Goal: Feedback & Contribution: Contribute content

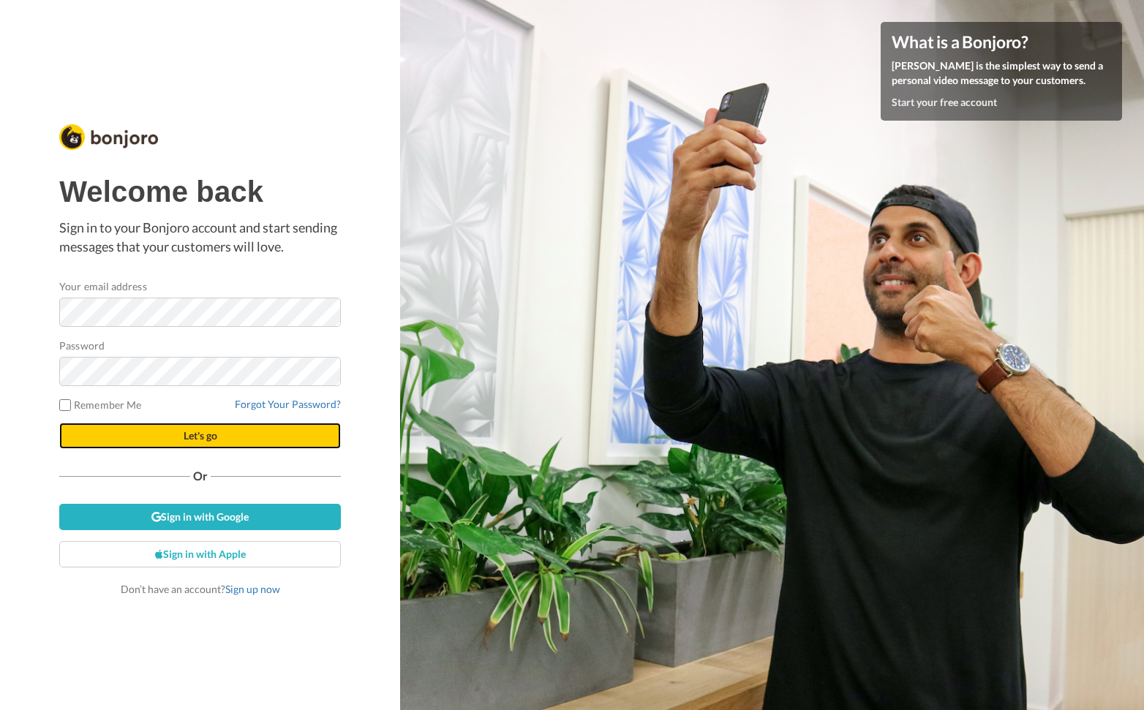
click at [195, 433] on span "Let's go" at bounding box center [201, 435] width 34 height 12
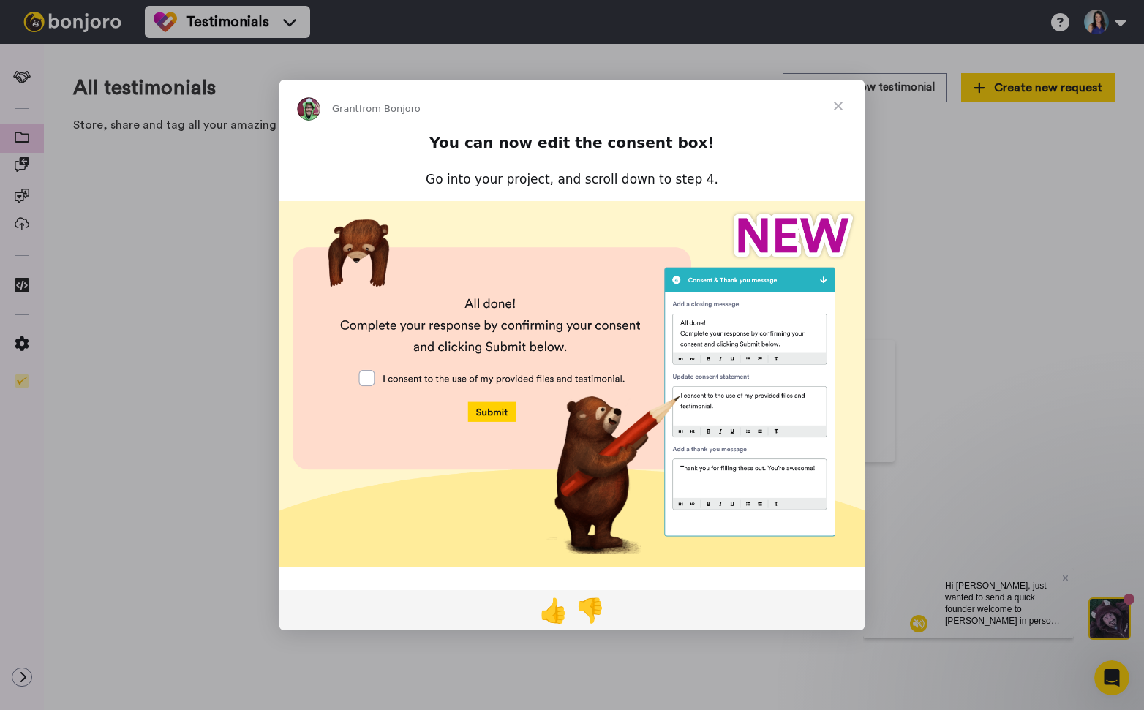
click at [839, 104] on span "Close" at bounding box center [838, 106] width 53 height 53
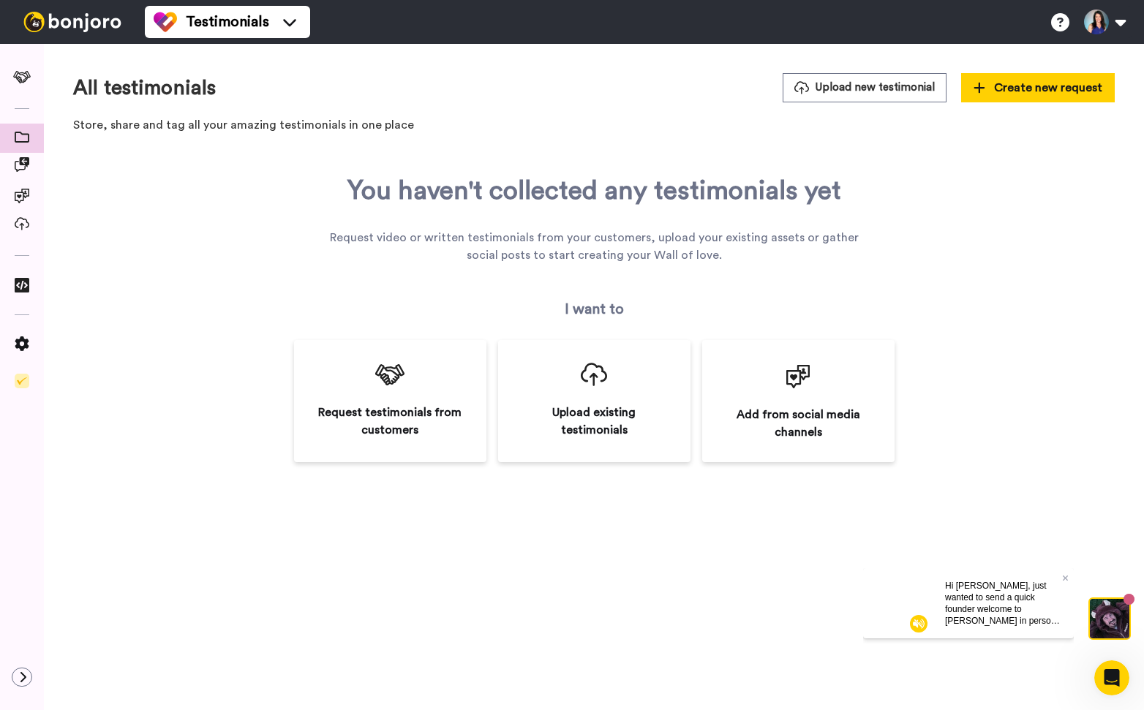
click at [1072, 574] on div "Hi Victoria, just wanted to send a quick founder welcome to Bonjoro in person f…" at bounding box center [1003, 603] width 140 height 70
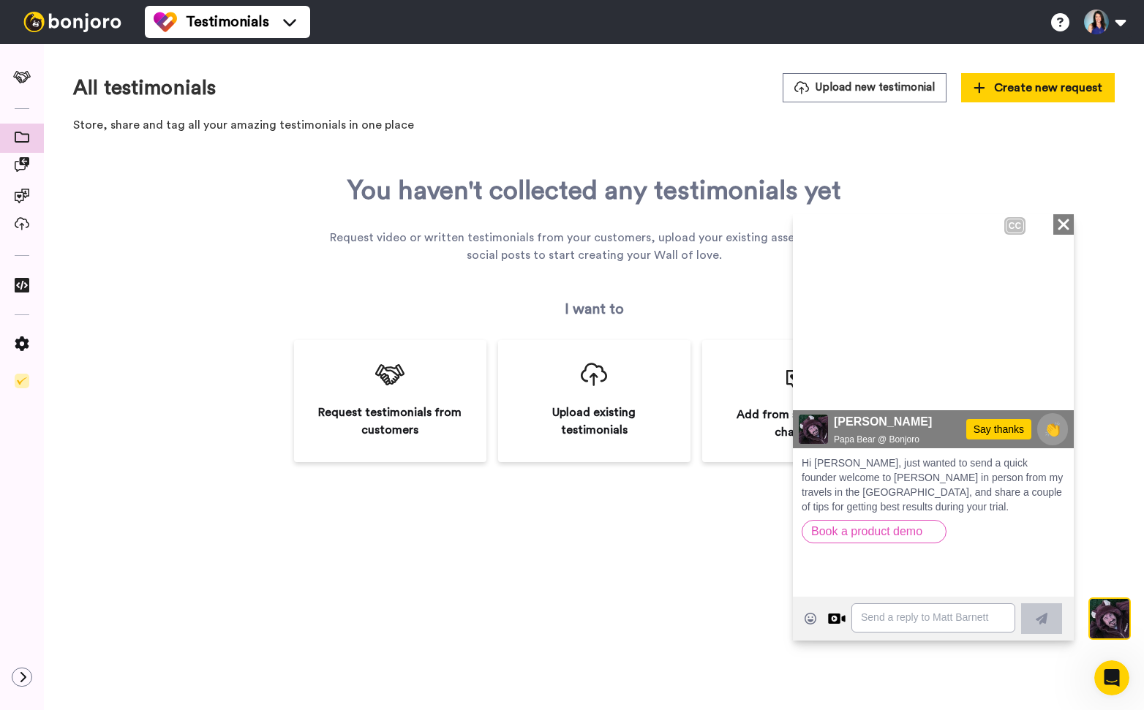
click at [1070, 221] on div "Close" at bounding box center [1063, 224] width 20 height 20
drag, startPoint x: 1068, startPoint y: 222, endPoint x: 1861, endPoint y: 435, distance: 821.2
click at [1068, 222] on icon "Close" at bounding box center [1063, 224] width 15 height 18
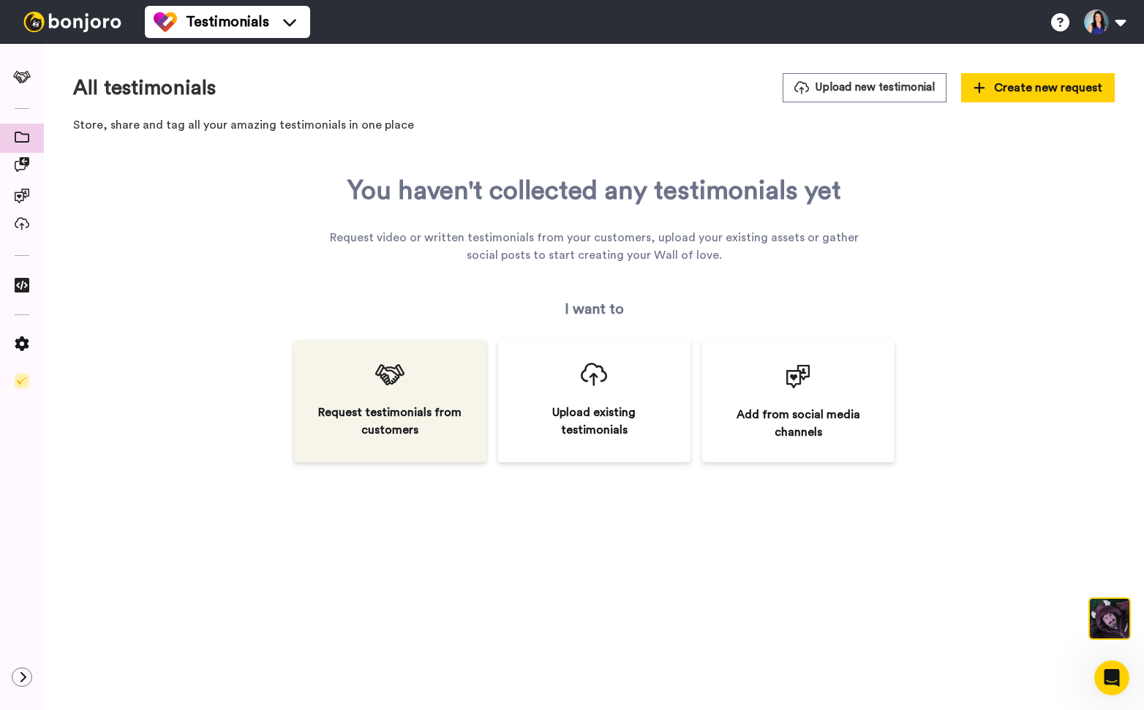
click at [389, 400] on div "Request testimonials from customers" at bounding box center [390, 401] width 192 height 122
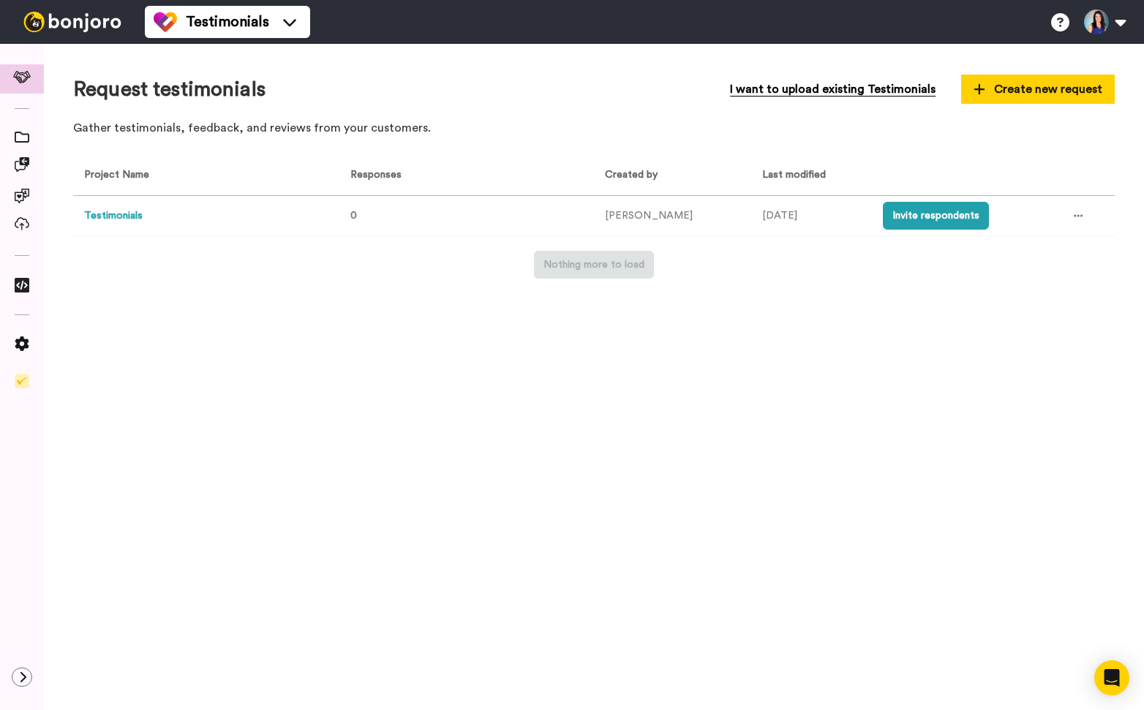
click at [846, 89] on span "I want to upload existing Testimonials" at bounding box center [833, 89] width 206 height 18
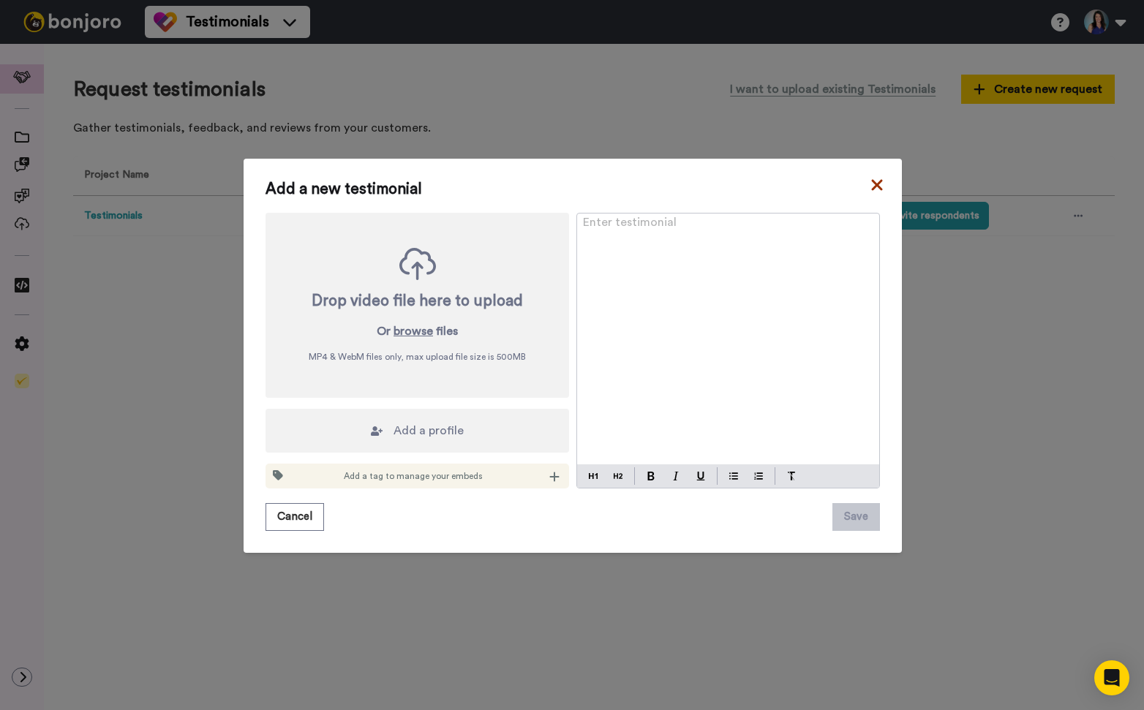
click at [879, 180] on icon at bounding box center [877, 185] width 15 height 18
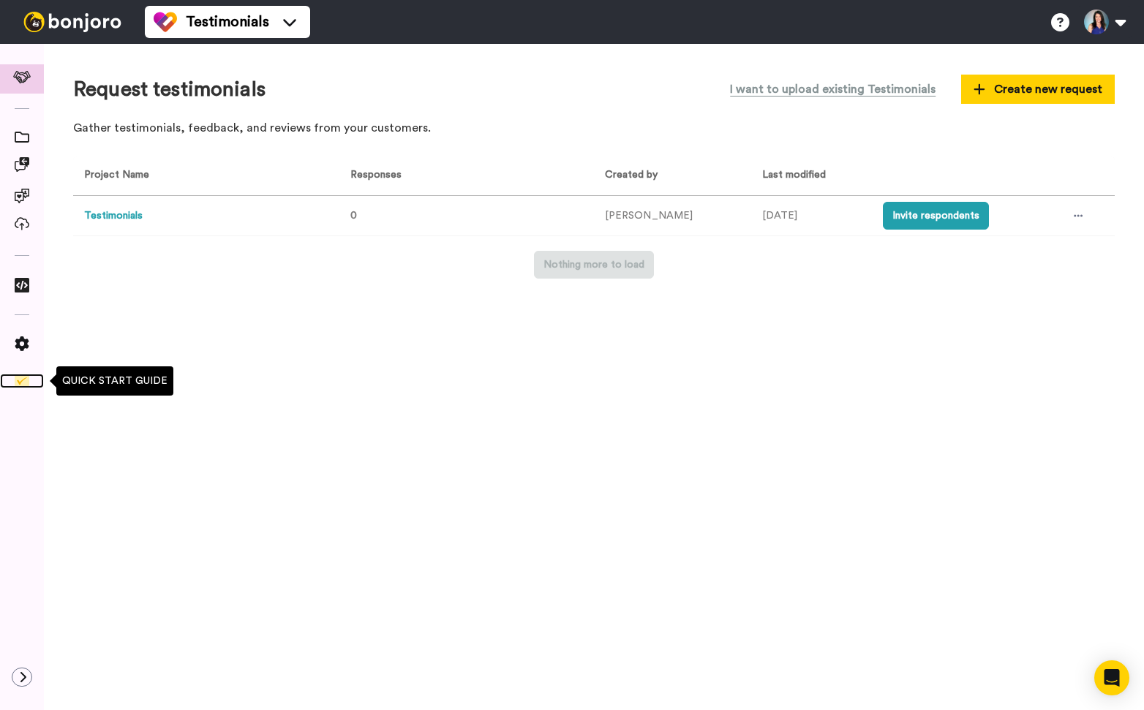
click at [23, 383] on img at bounding box center [22, 381] width 15 height 15
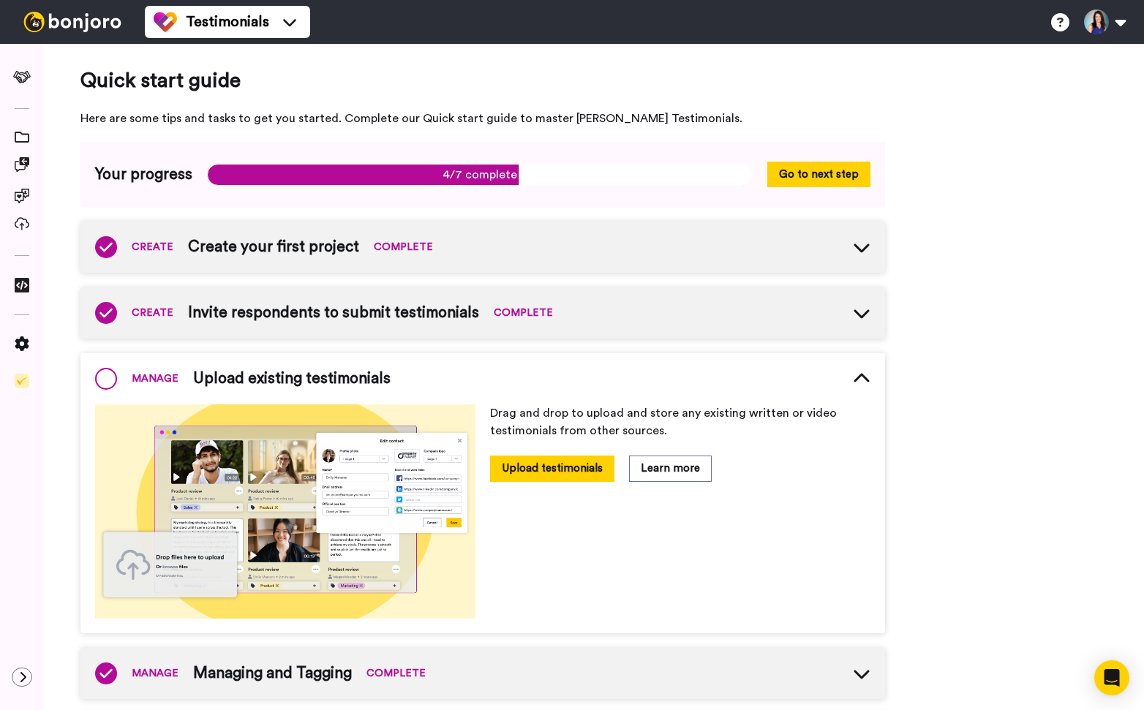
scroll to position [48, 0]
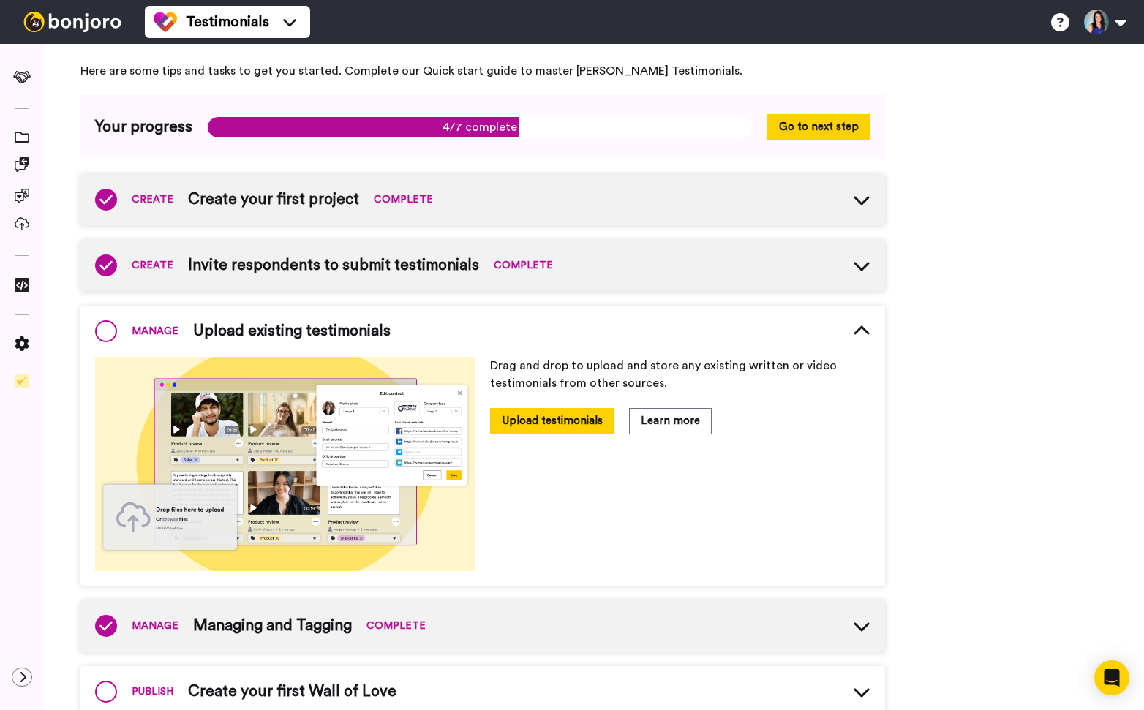
click at [865, 199] on icon at bounding box center [861, 201] width 15 height 9
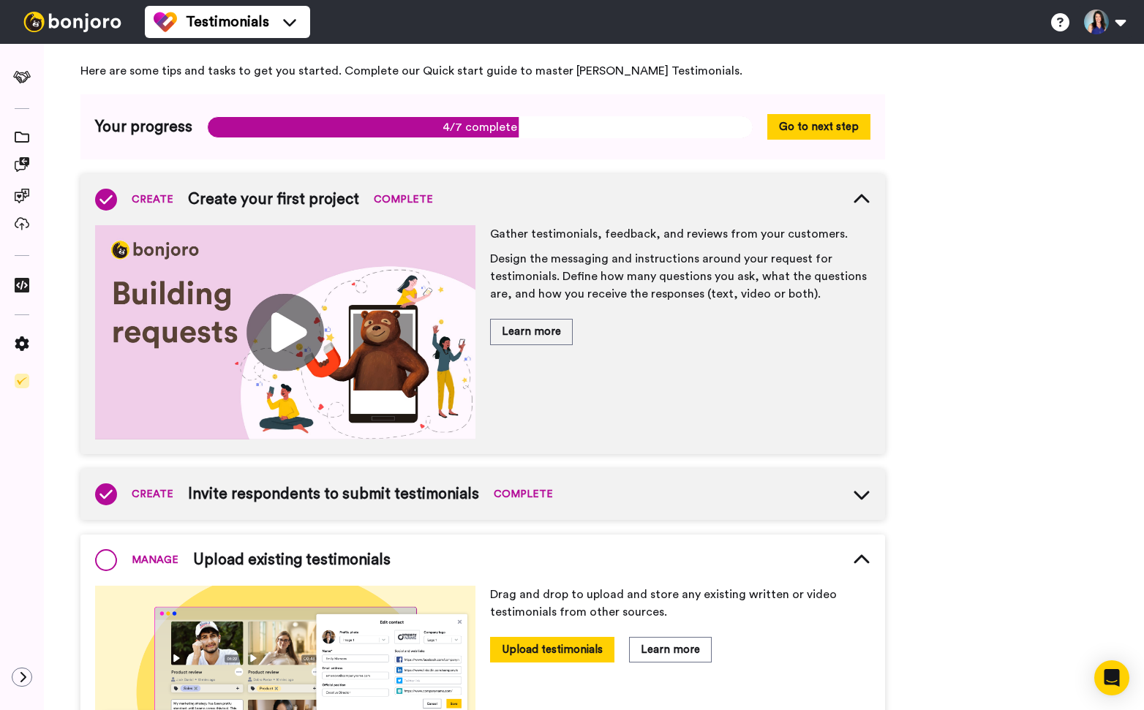
click at [287, 331] on img at bounding box center [285, 332] width 380 height 214
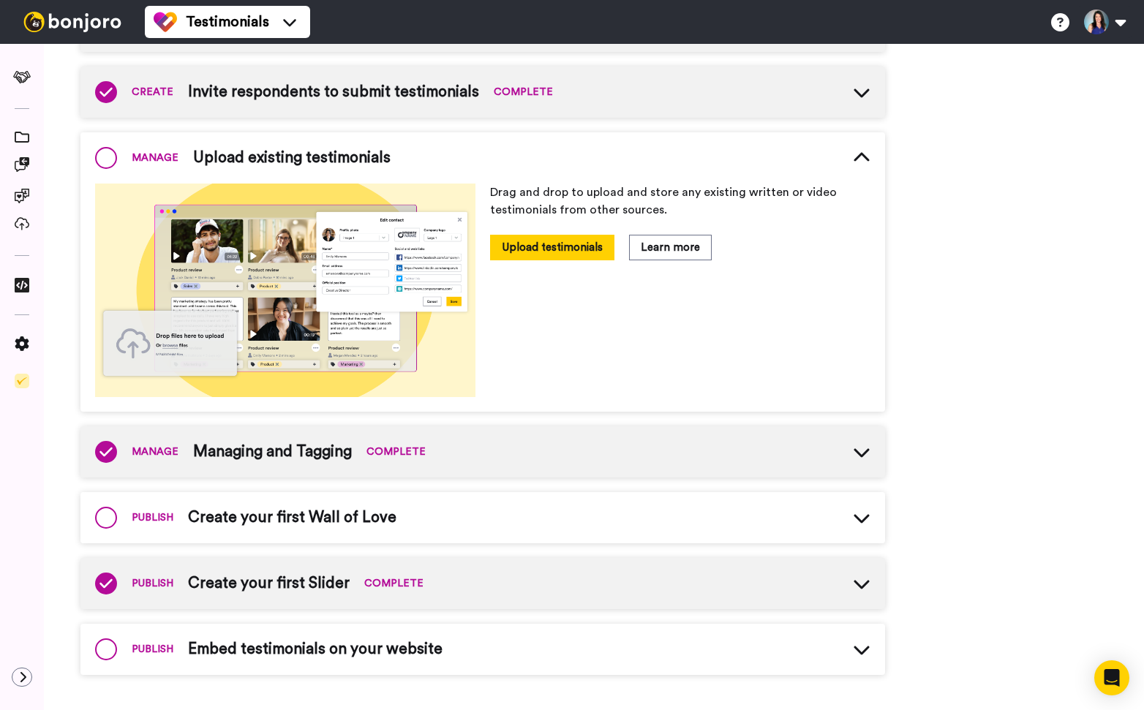
scroll to position [451, 0]
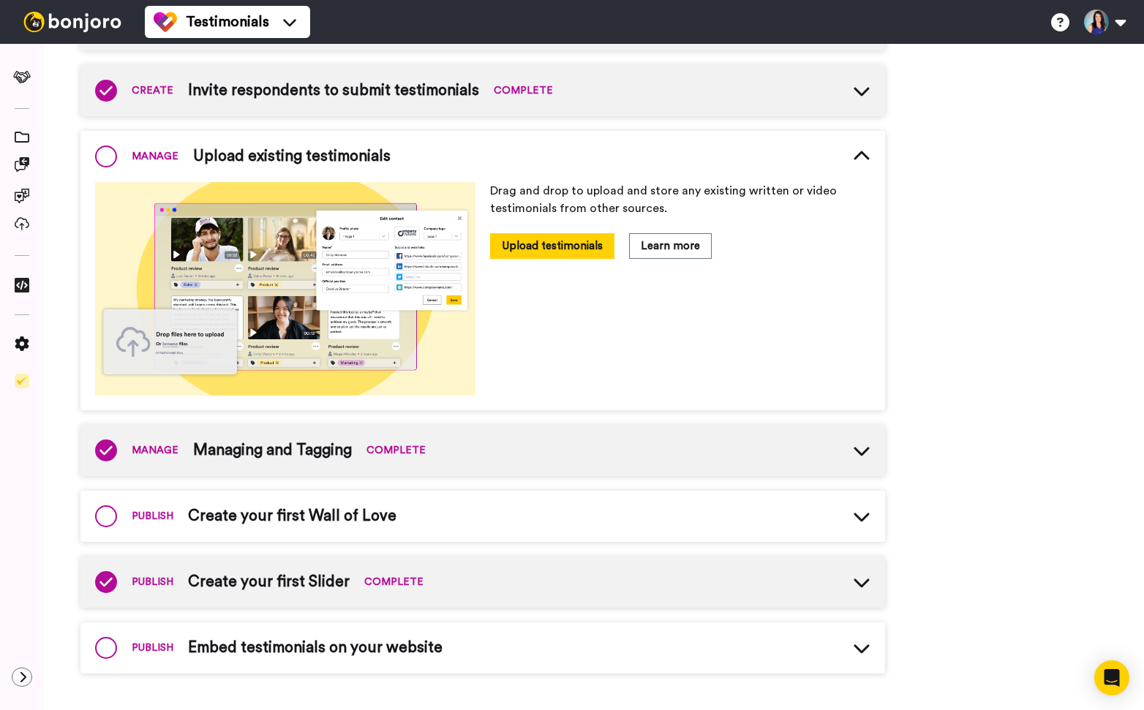
click at [80, 23] on img at bounding box center [73, 22] width 110 height 20
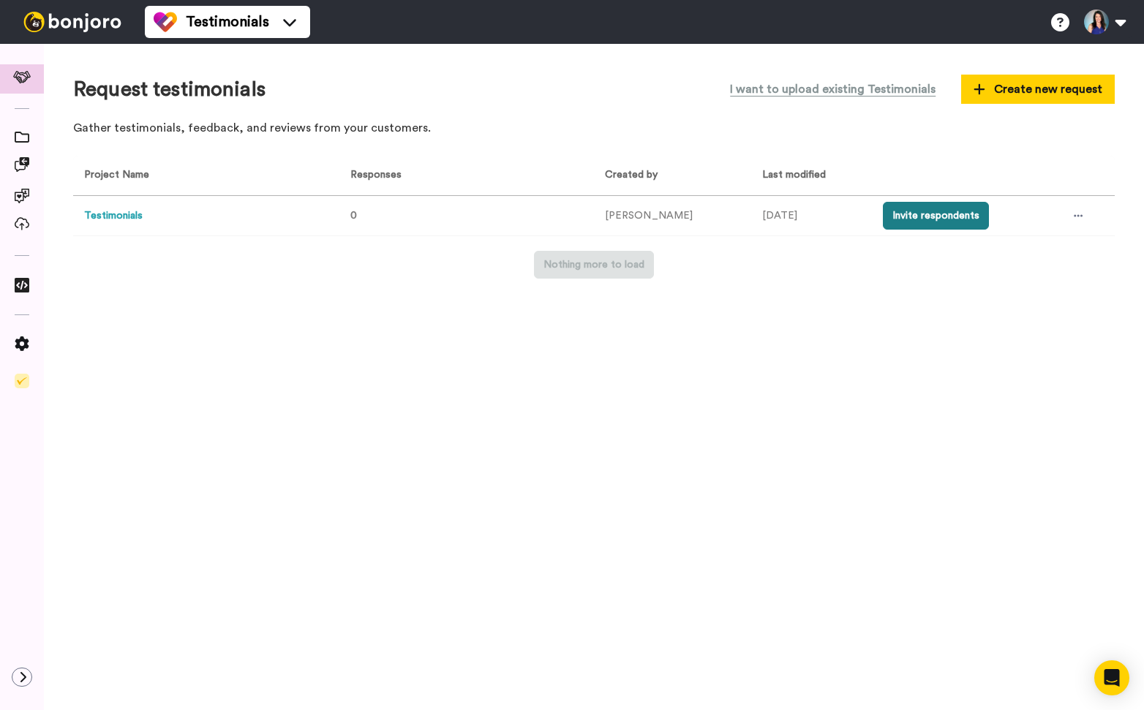
click at [935, 207] on button "Invite respondents" at bounding box center [936, 216] width 106 height 28
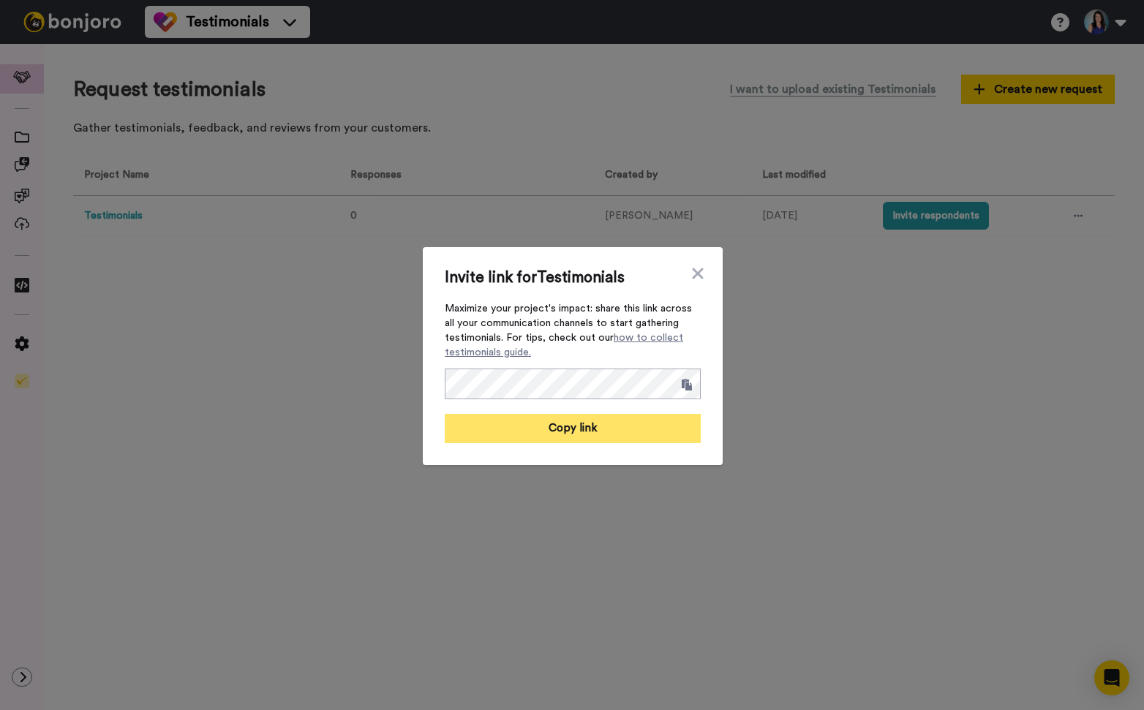
click at [558, 432] on button "Copy link" at bounding box center [573, 428] width 256 height 29
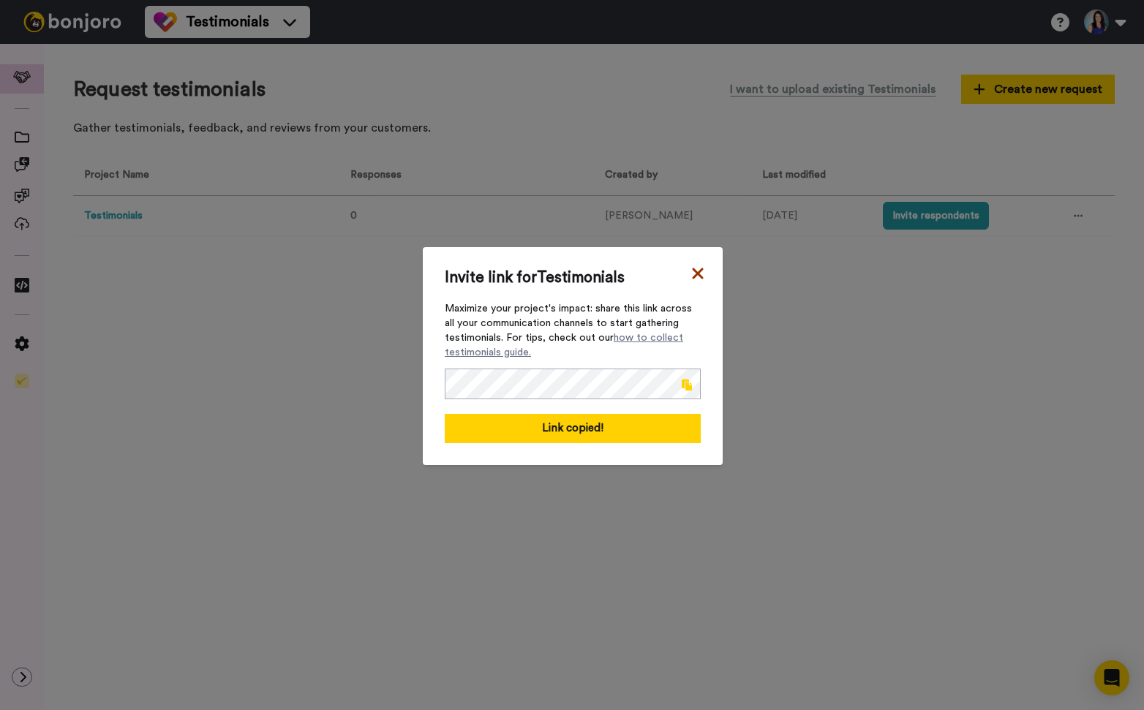
click at [699, 273] on icon at bounding box center [697, 273] width 11 height 11
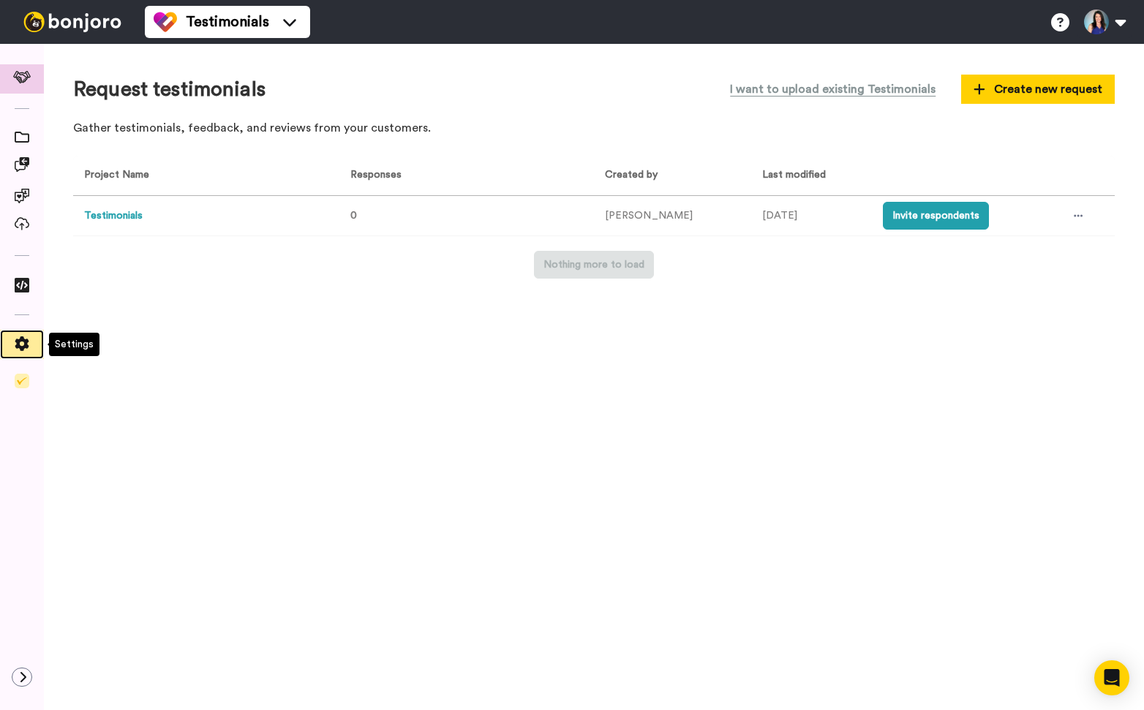
click at [28, 339] on icon at bounding box center [22, 343] width 15 height 15
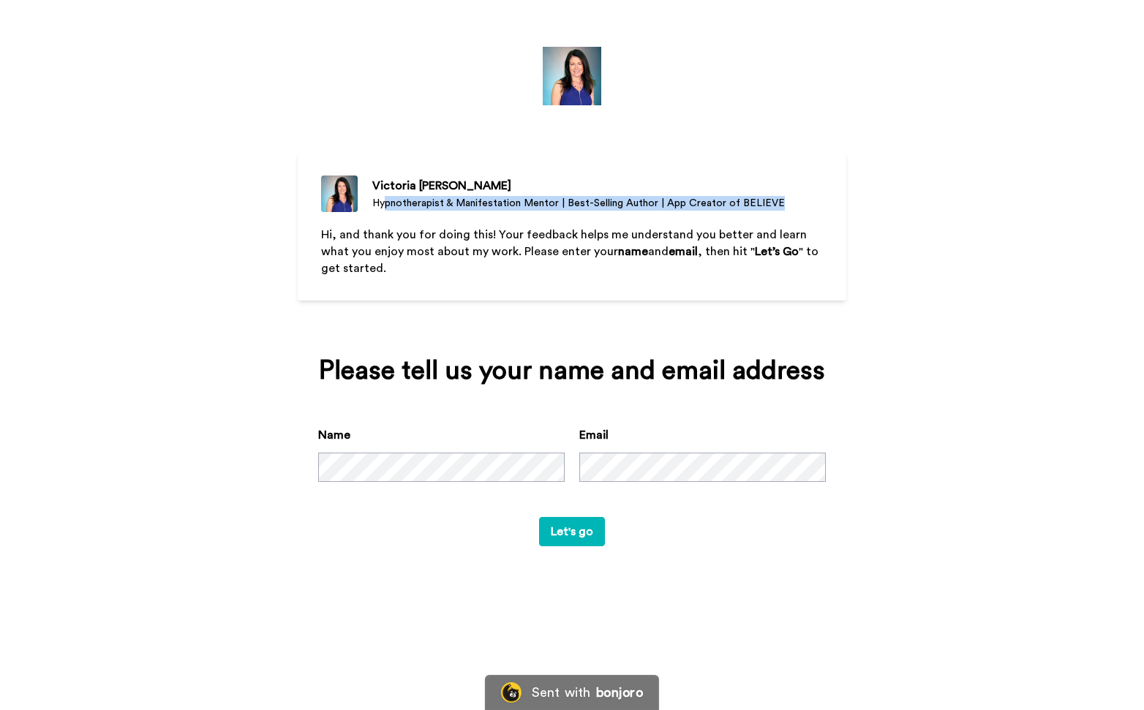
drag, startPoint x: 383, startPoint y: 201, endPoint x: 794, endPoint y: 208, distance: 410.4
click at [794, 208] on div "[PERSON_NAME] Hypnotherapist & Manifestation Mentor | Best-Selling Author | App…" at bounding box center [572, 194] width 502 height 37
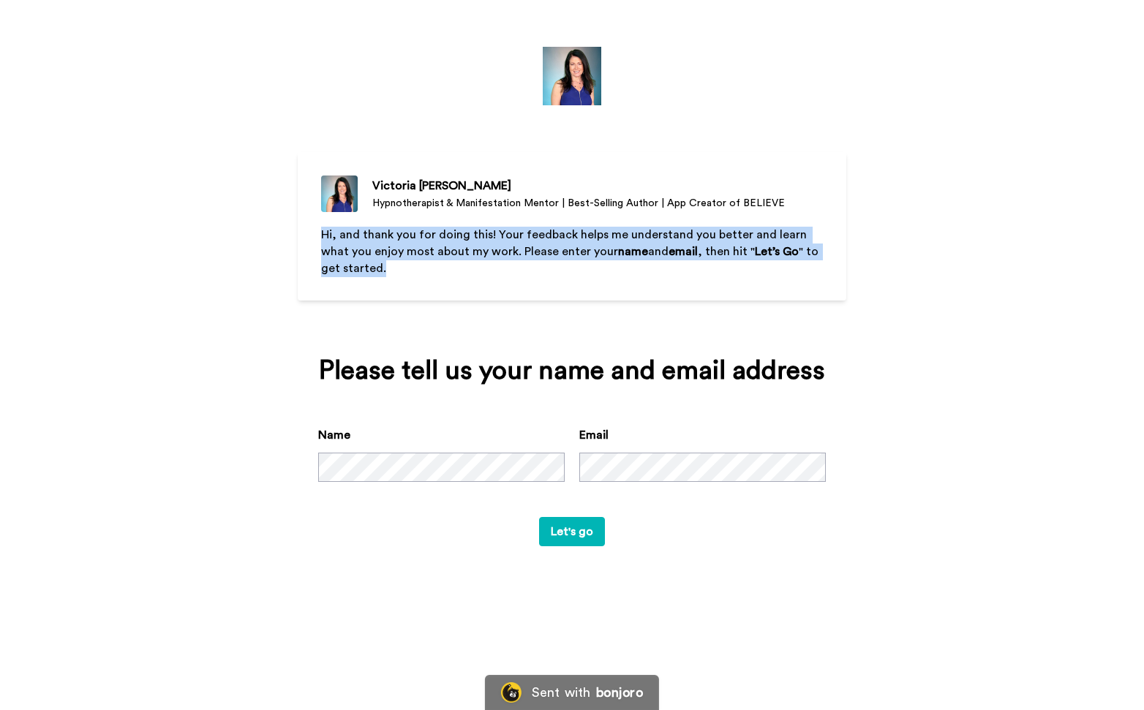
drag, startPoint x: 323, startPoint y: 236, endPoint x: 393, endPoint y: 286, distance: 86.1
click at [393, 286] on div "Hi, and thank you for doing this! Your feedback helps me understand you better …" at bounding box center [572, 278] width 502 height 102
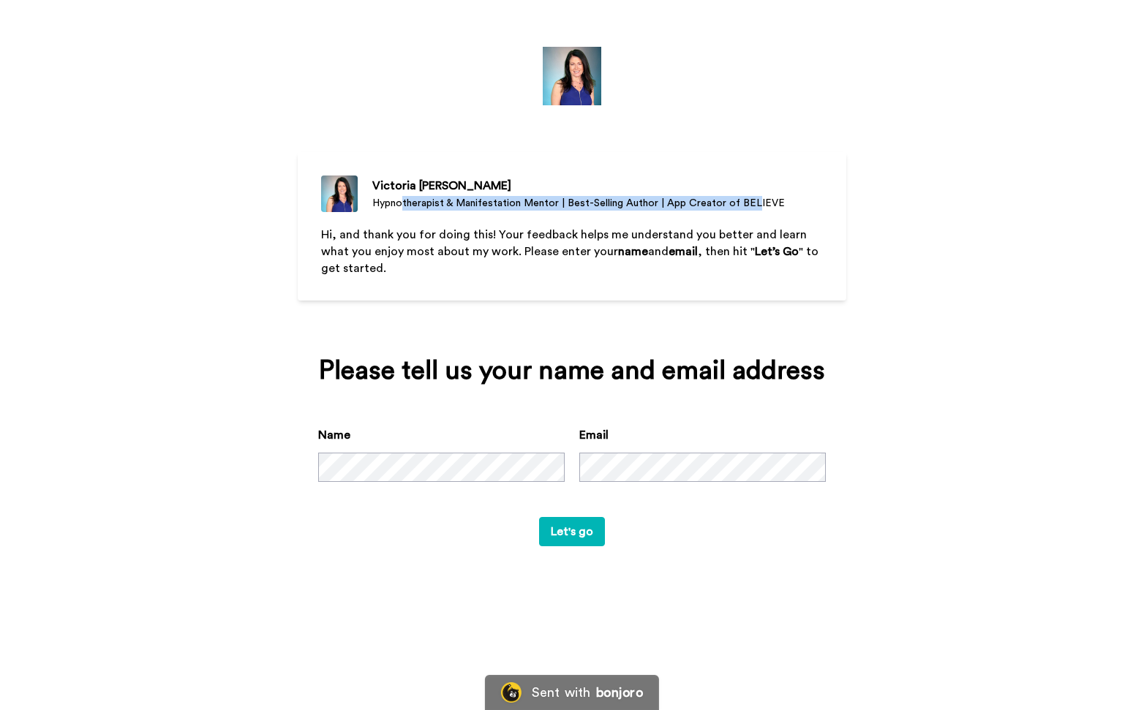
drag, startPoint x: 413, startPoint y: 207, endPoint x: 757, endPoint y: 207, distance: 343.8
click at [750, 208] on div "Hypnotherapist & Manifestation Mentor | Best-Selling Author | App Creator of BE…" at bounding box center [578, 203] width 413 height 15
drag, startPoint x: 562, startPoint y: 534, endPoint x: 592, endPoint y: 511, distance: 38.0
click at [564, 532] on button "Let's go" at bounding box center [572, 531] width 66 height 29
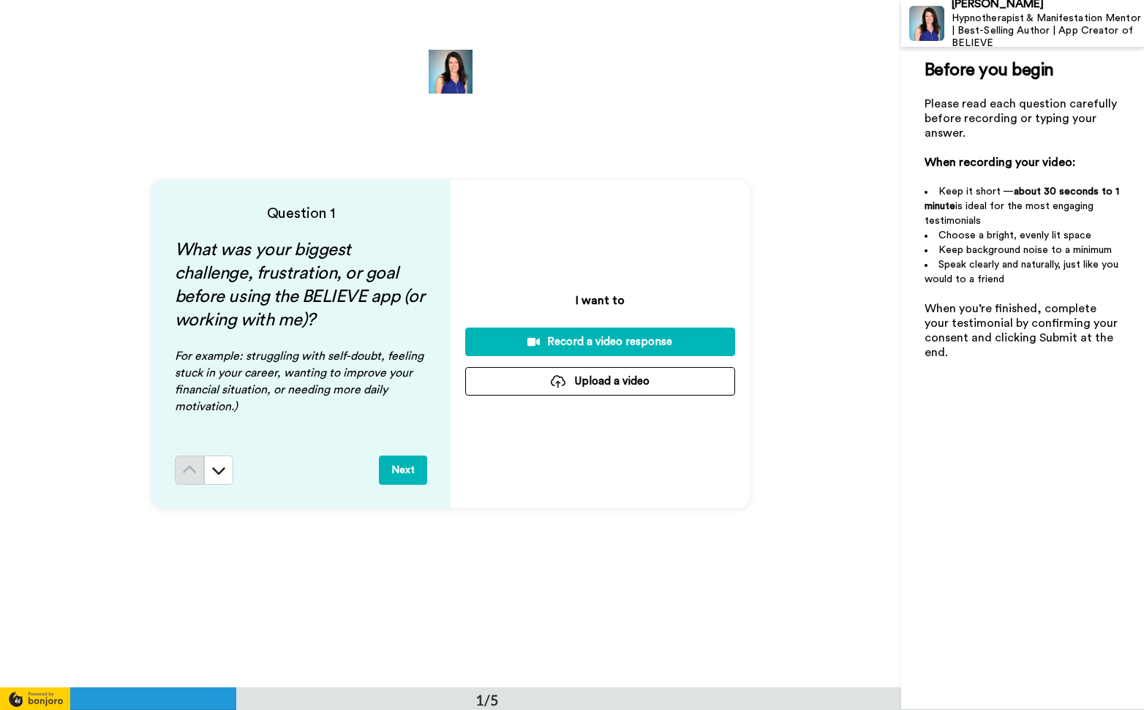
click at [599, 342] on div "Record a video response" at bounding box center [600, 341] width 246 height 15
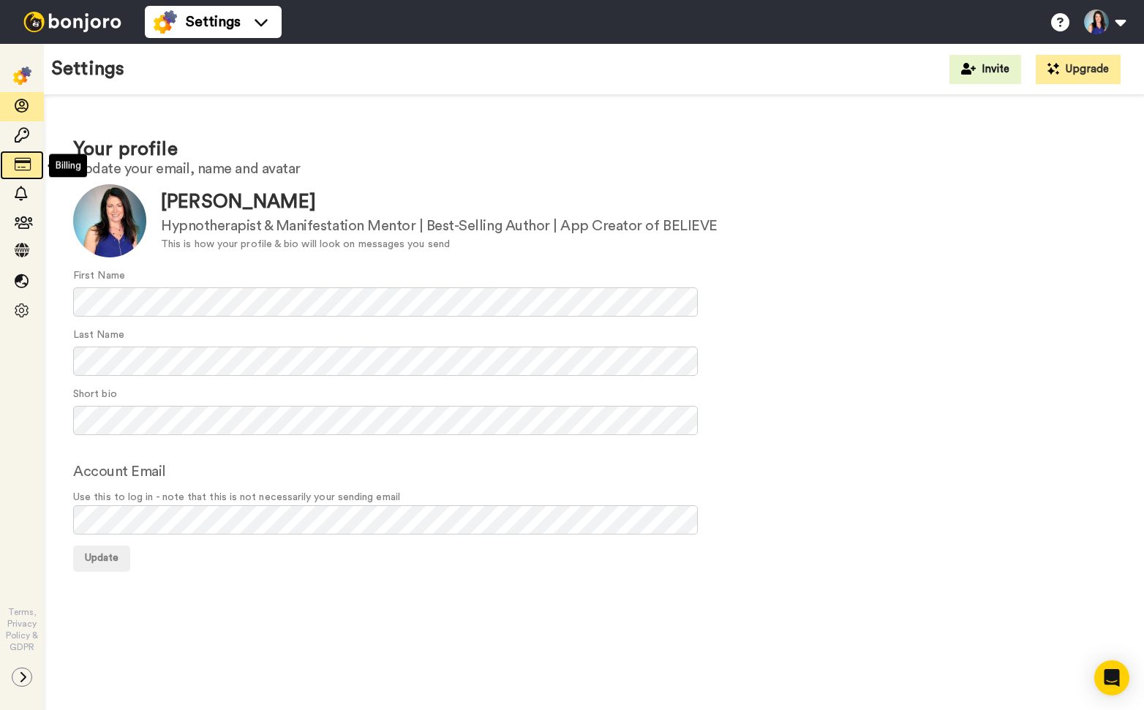
click at [23, 165] on icon at bounding box center [22, 164] width 15 height 15
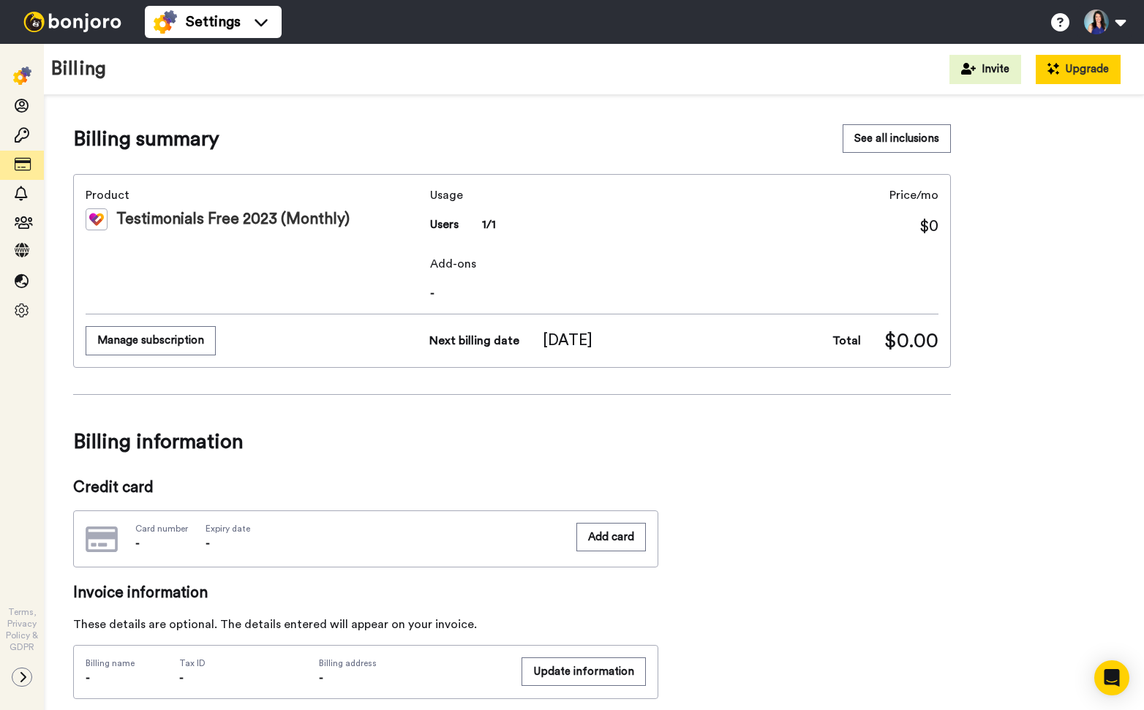
click at [1088, 71] on button "Upgrade" at bounding box center [1078, 69] width 85 height 29
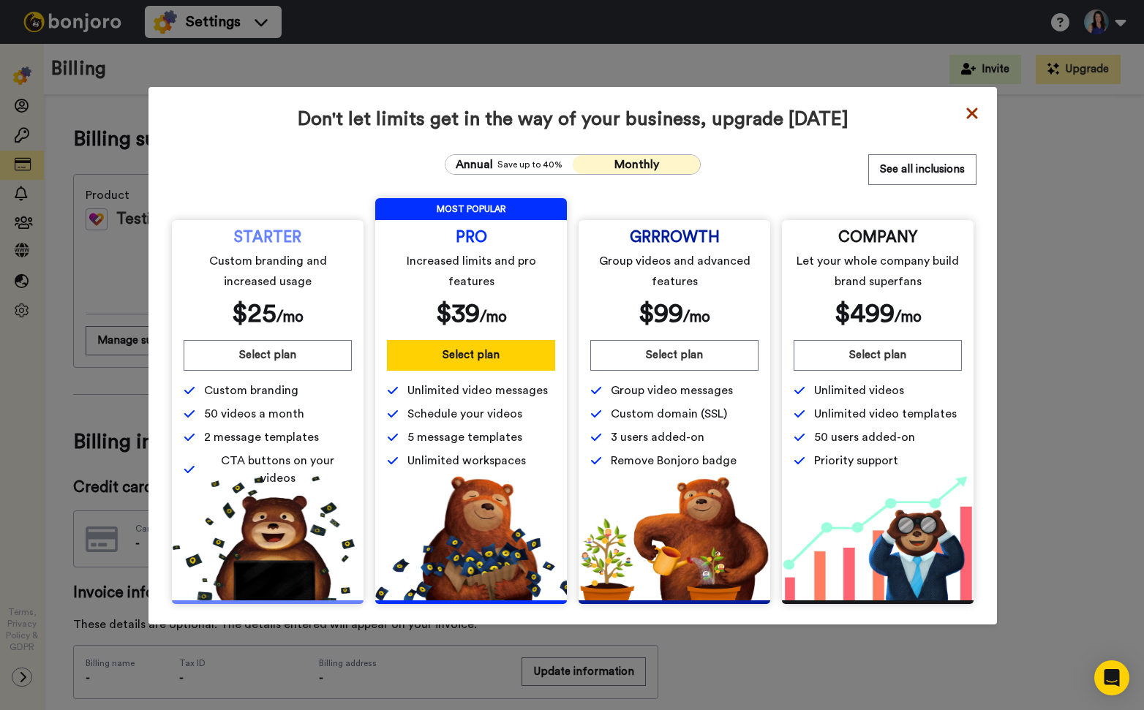
click at [974, 108] on icon at bounding box center [972, 114] width 15 height 18
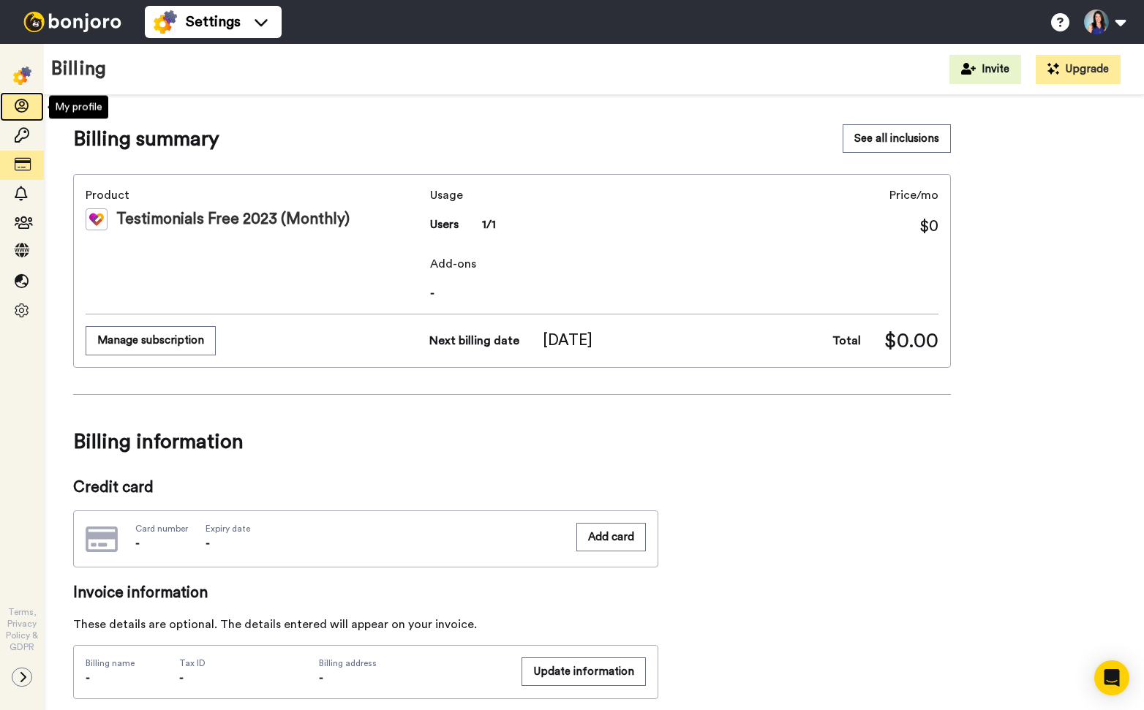
click at [33, 110] on span at bounding box center [22, 106] width 44 height 15
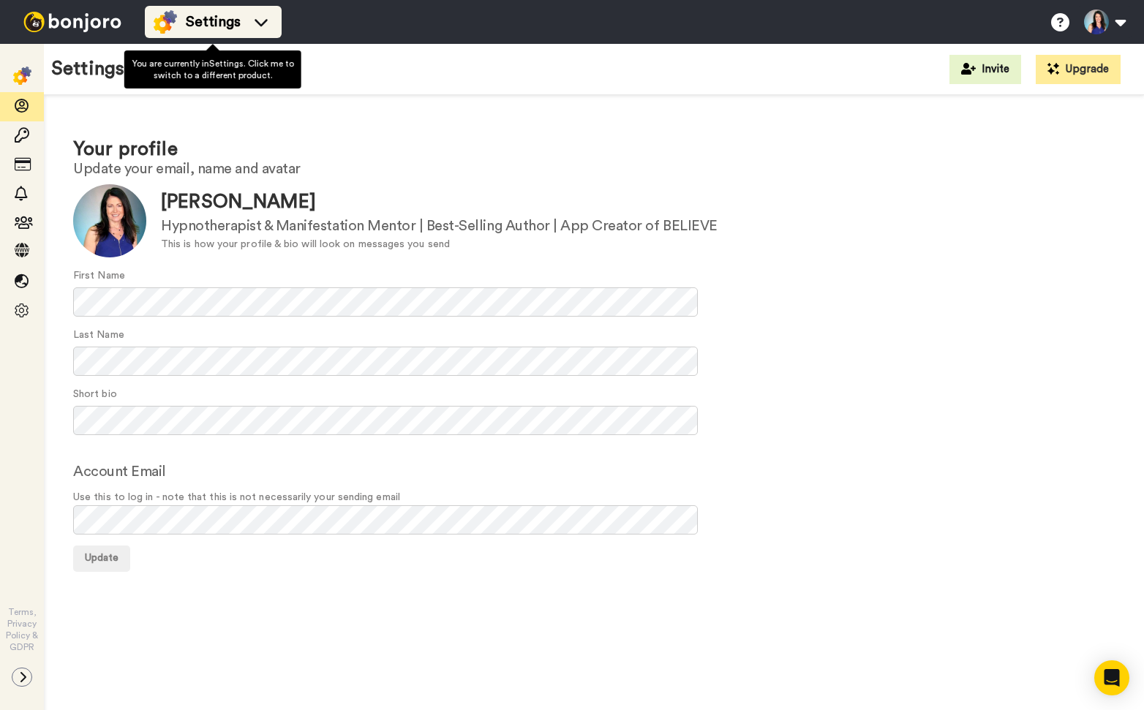
click at [237, 24] on span "Settings" at bounding box center [213, 22] width 55 height 20
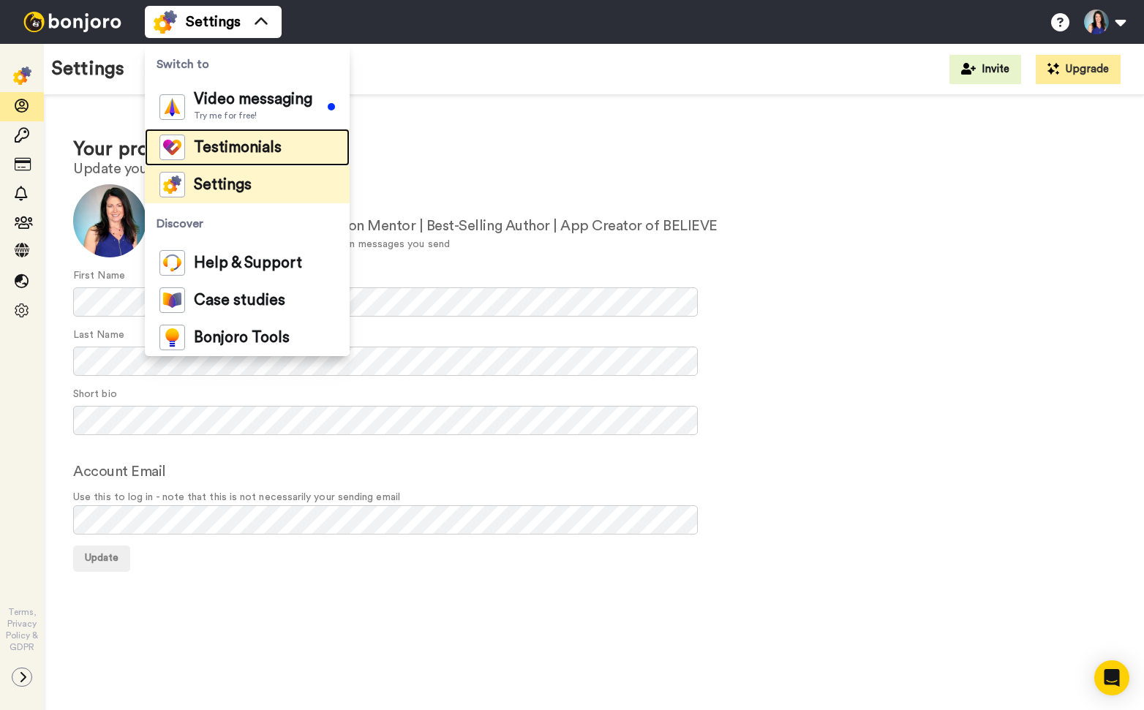
click at [220, 147] on span "Testimonials" at bounding box center [238, 147] width 88 height 15
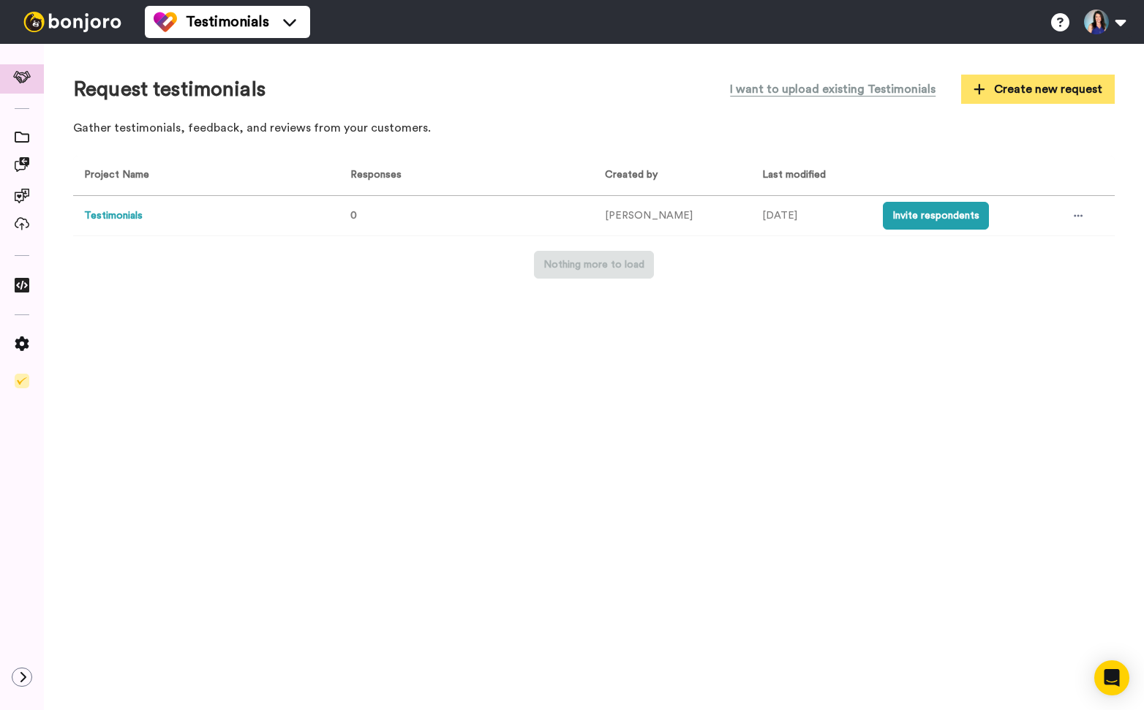
click at [1020, 89] on span "Create new request" at bounding box center [1038, 89] width 129 height 18
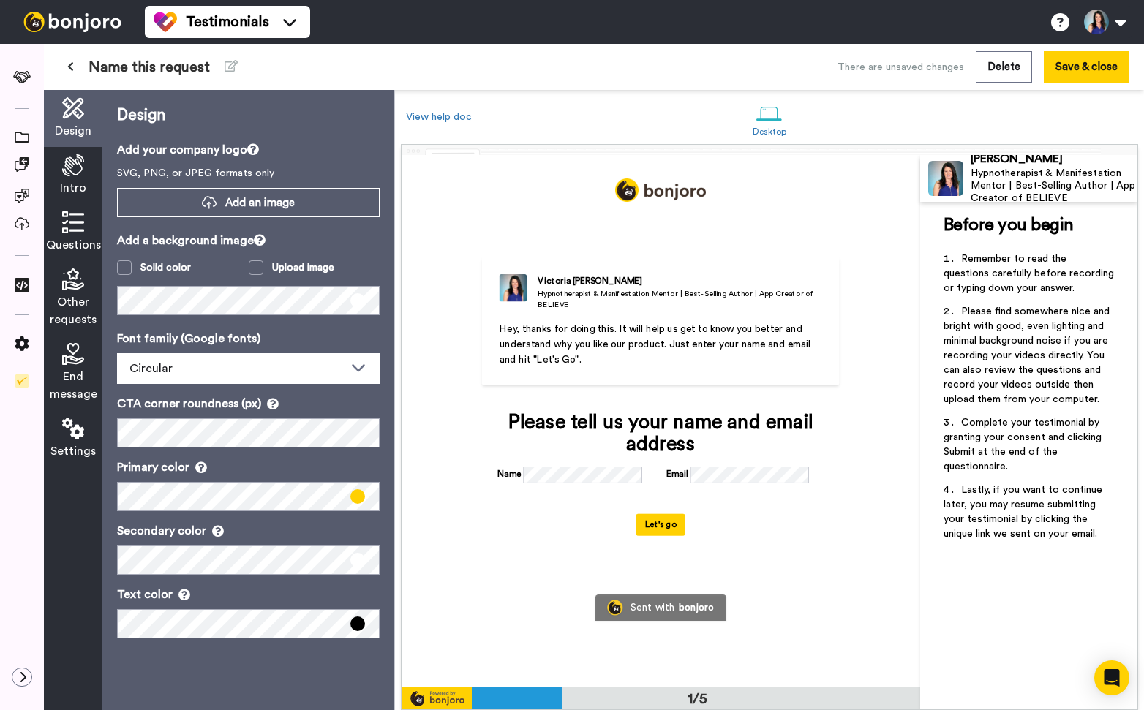
click at [78, 167] on icon at bounding box center [73, 165] width 22 height 22
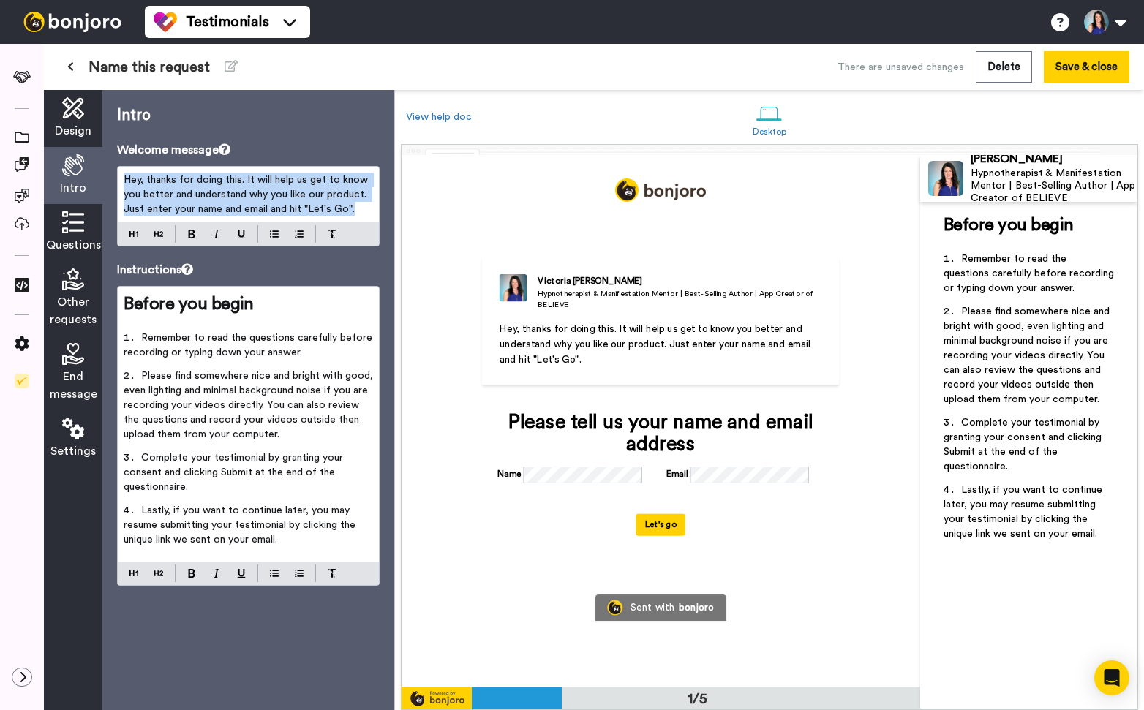
drag, startPoint x: 125, startPoint y: 180, endPoint x: 372, endPoint y: 222, distance: 250.1
click at [372, 222] on div "Hey, thanks for doing this. It will help us get to know you better and understa…" at bounding box center [248, 206] width 263 height 80
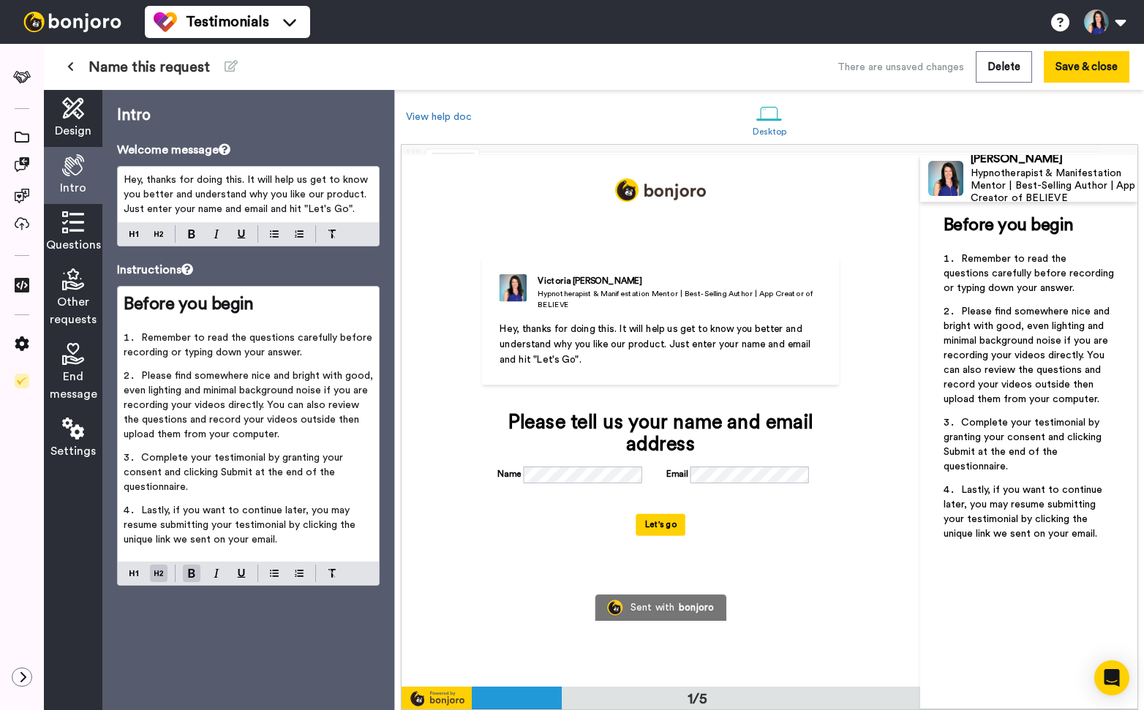
click at [156, 304] on span "Before you begin" at bounding box center [188, 305] width 129 height 18
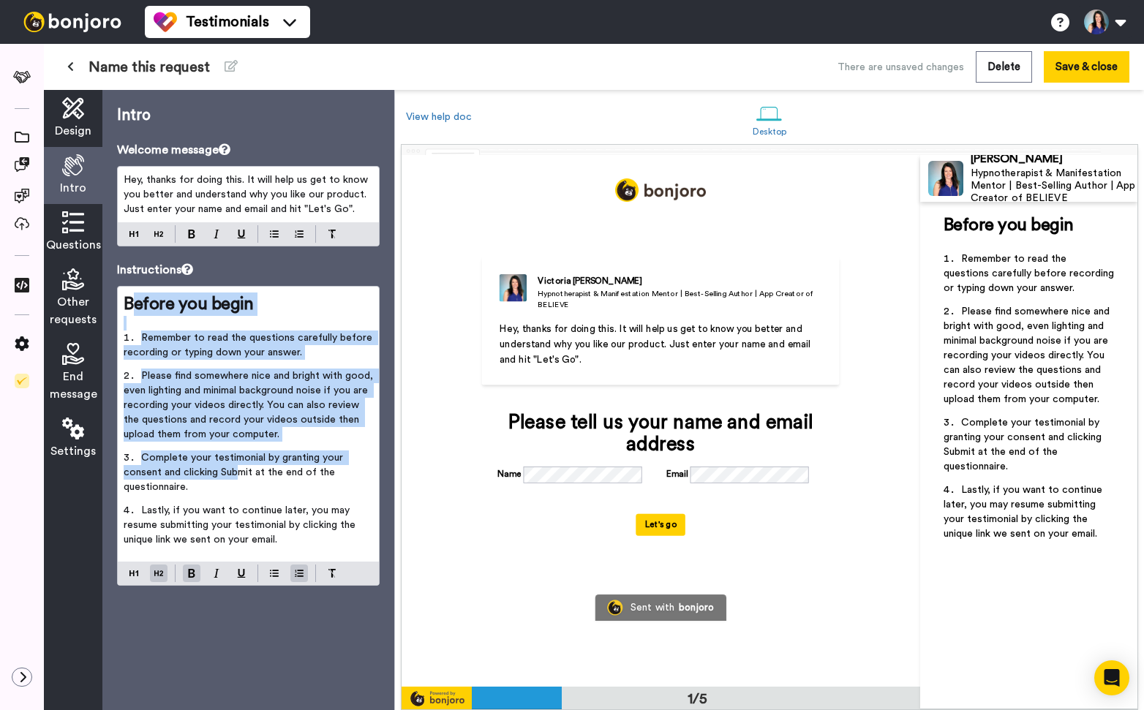
drag, startPoint x: 130, startPoint y: 307, endPoint x: 1085, endPoint y: 336, distance: 955.7
click at [250, 466] on div "Before you begin ﻿ Remember to read the questions carefully before recording or…" at bounding box center [248, 424] width 261 height 275
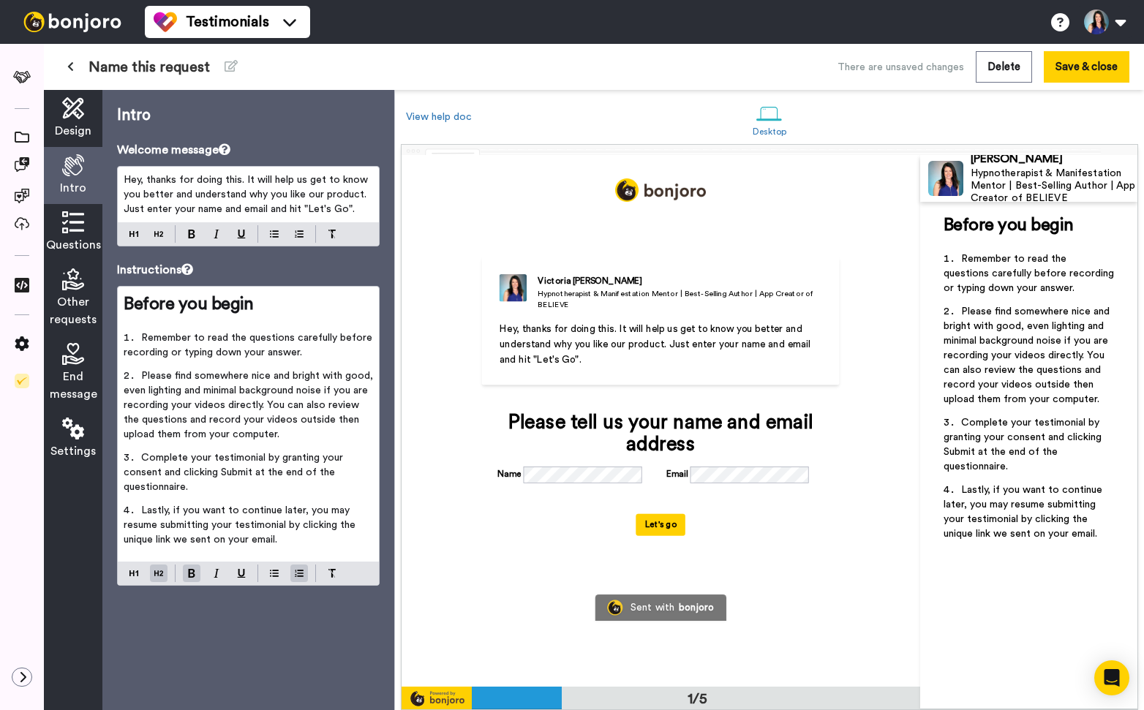
click at [77, 220] on icon at bounding box center [73, 222] width 22 height 22
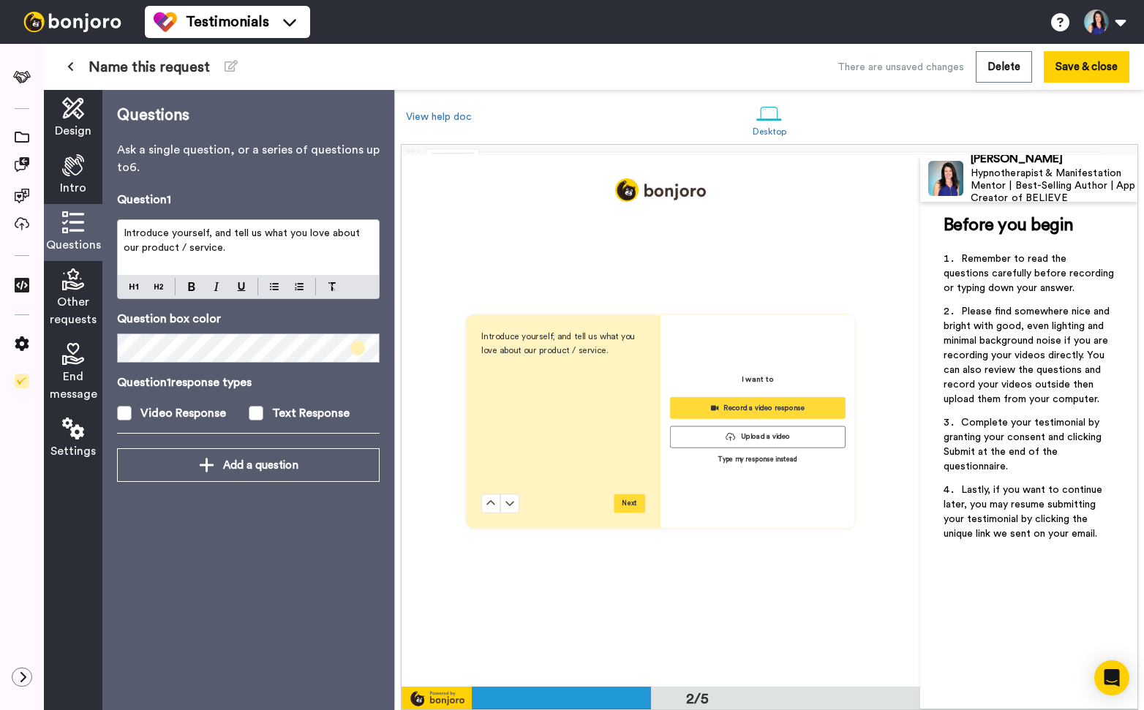
scroll to position [532, 0]
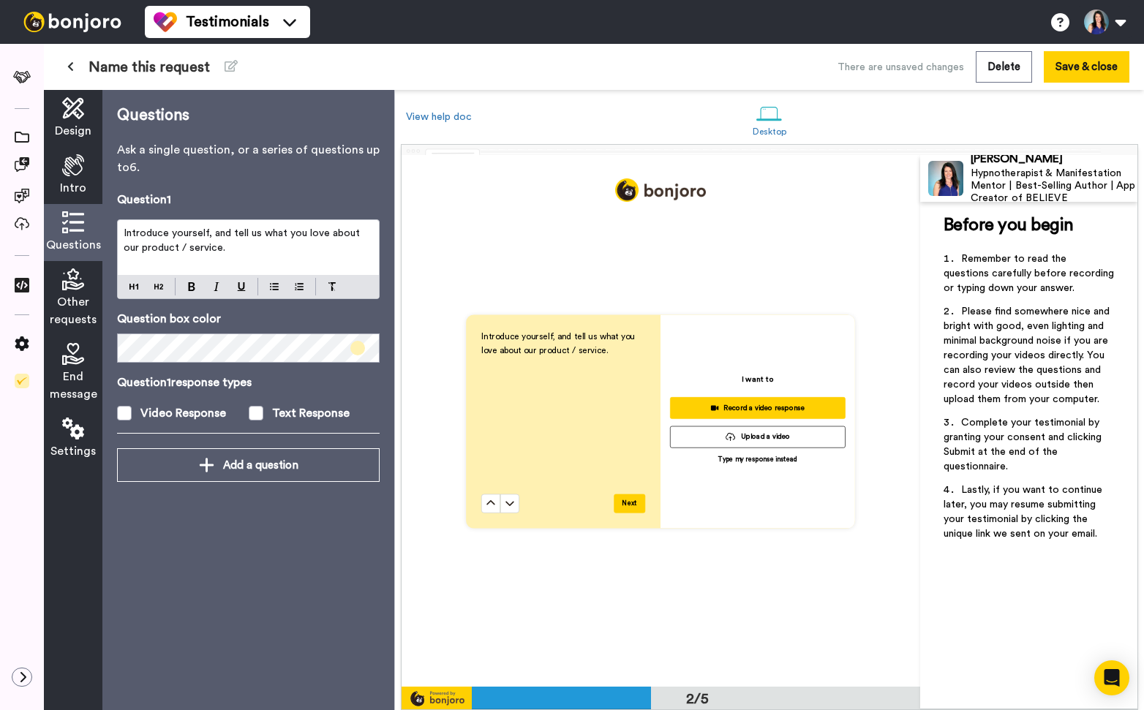
click at [68, 294] on span "Other requests" at bounding box center [73, 310] width 47 height 35
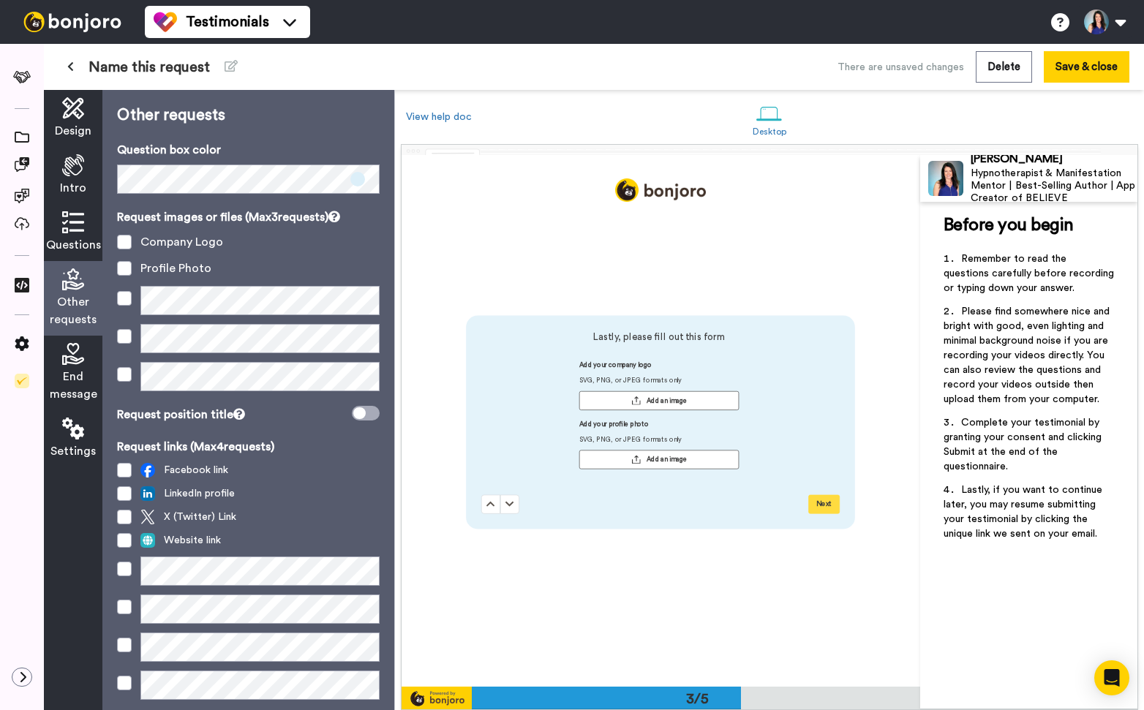
scroll to position [1064, 0]
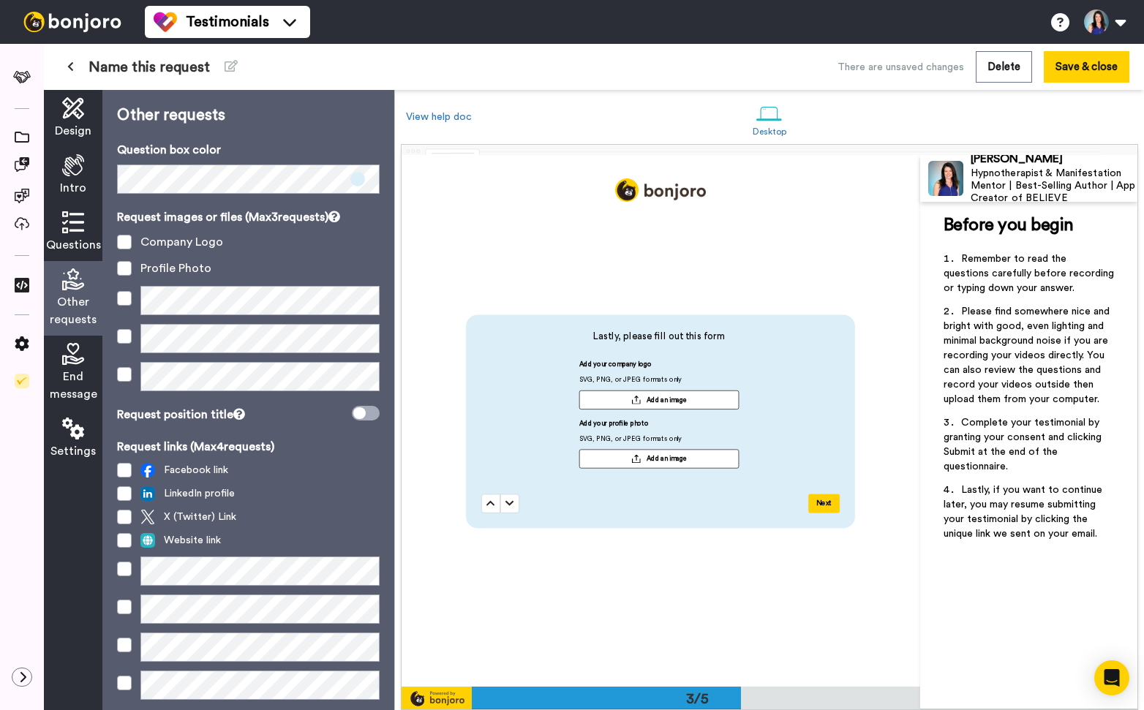
click at [66, 355] on icon at bounding box center [73, 354] width 22 height 22
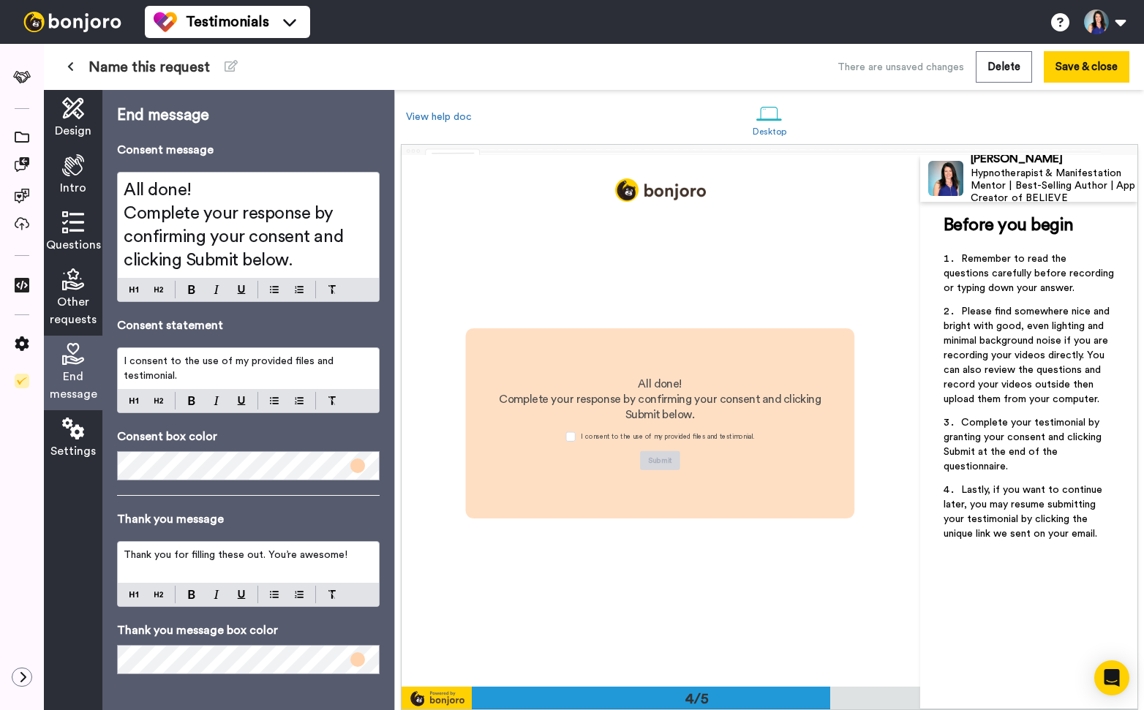
scroll to position [1595, 0]
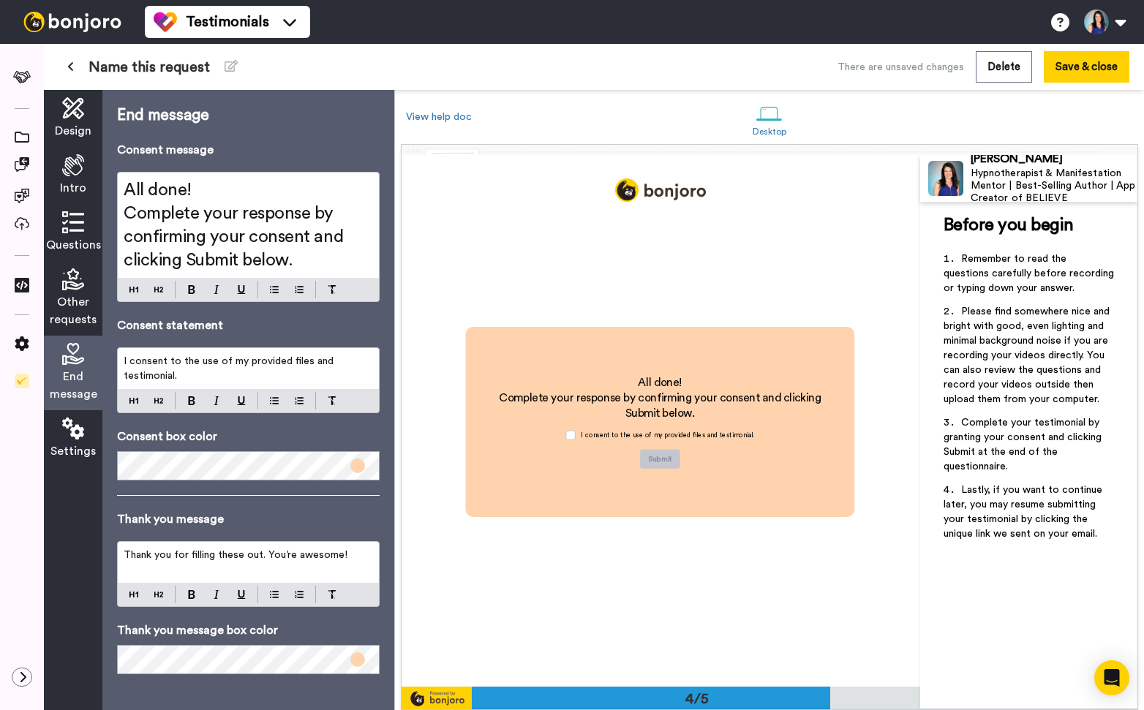
click at [75, 116] on icon at bounding box center [73, 108] width 22 height 22
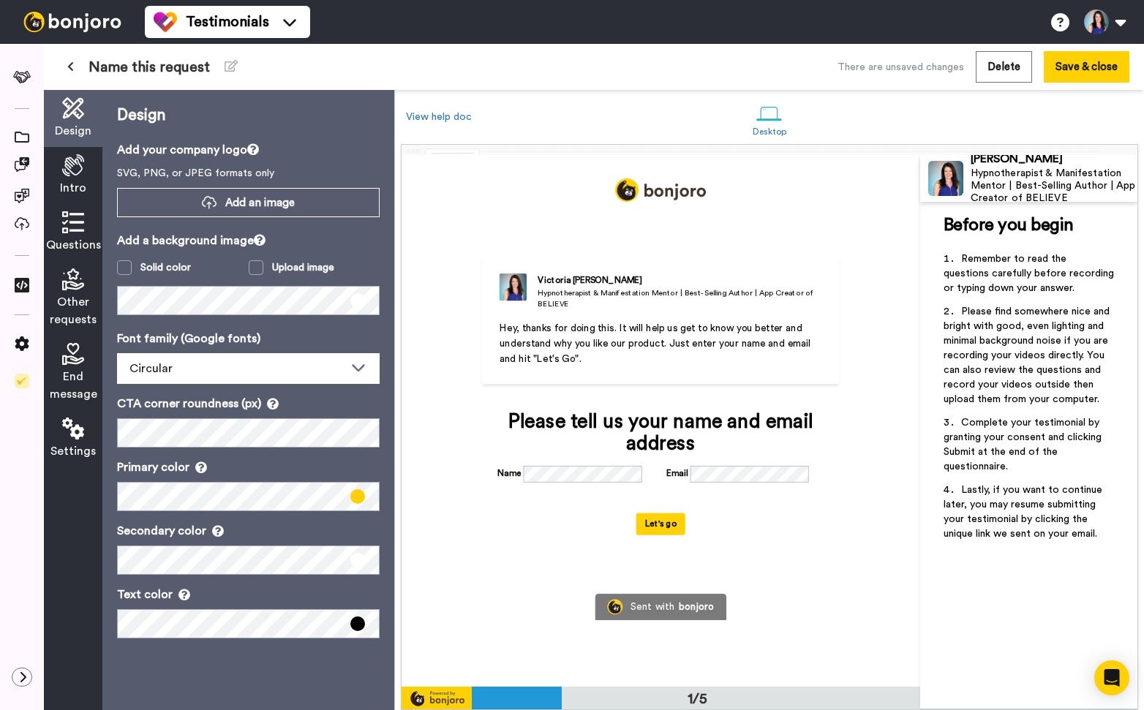
scroll to position [0, 0]
click at [81, 184] on span "Intro" at bounding box center [73, 188] width 26 height 18
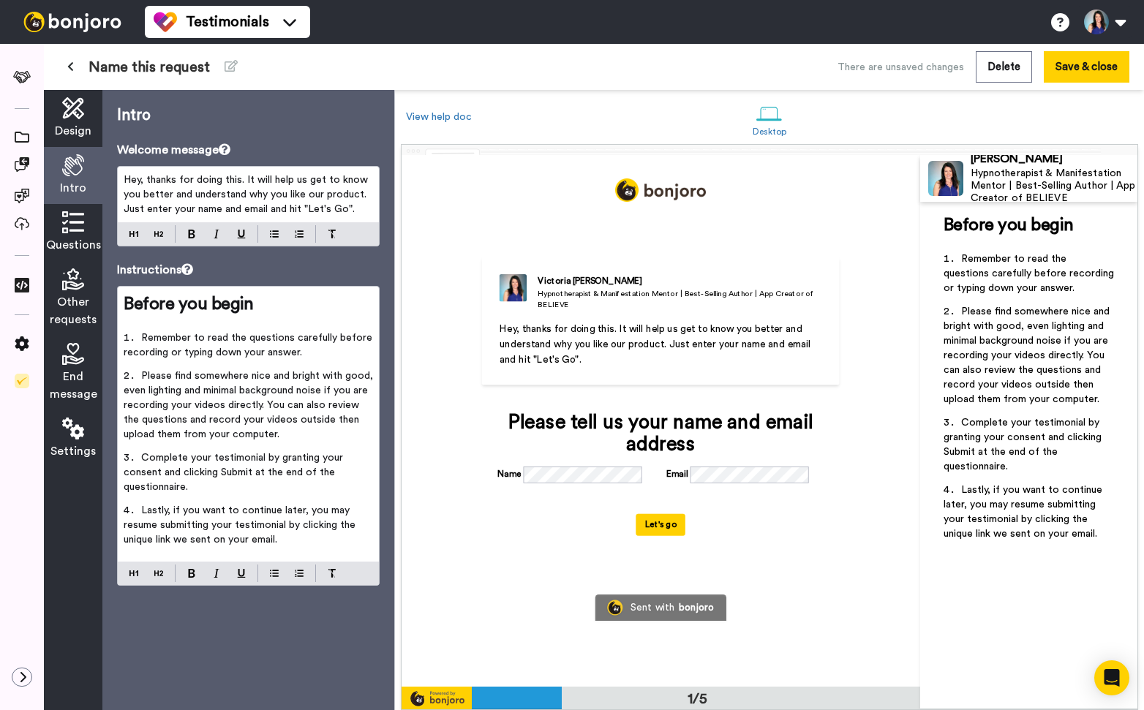
click at [81, 238] on span "Questions" at bounding box center [73, 245] width 55 height 18
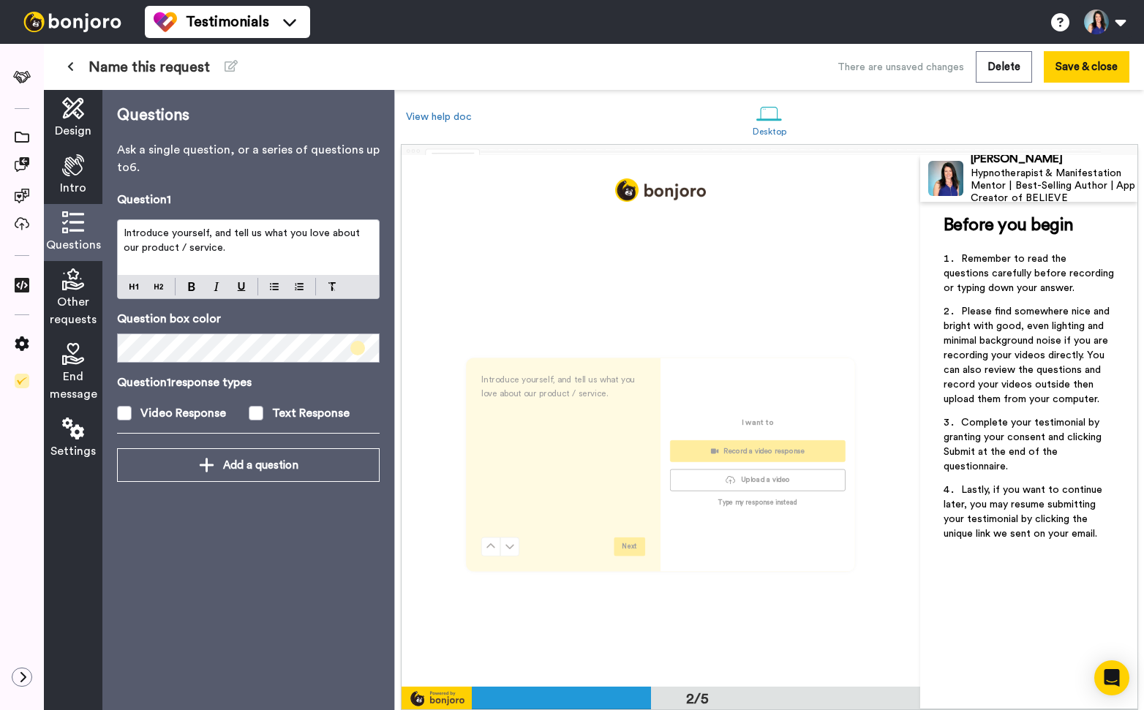
scroll to position [532, 0]
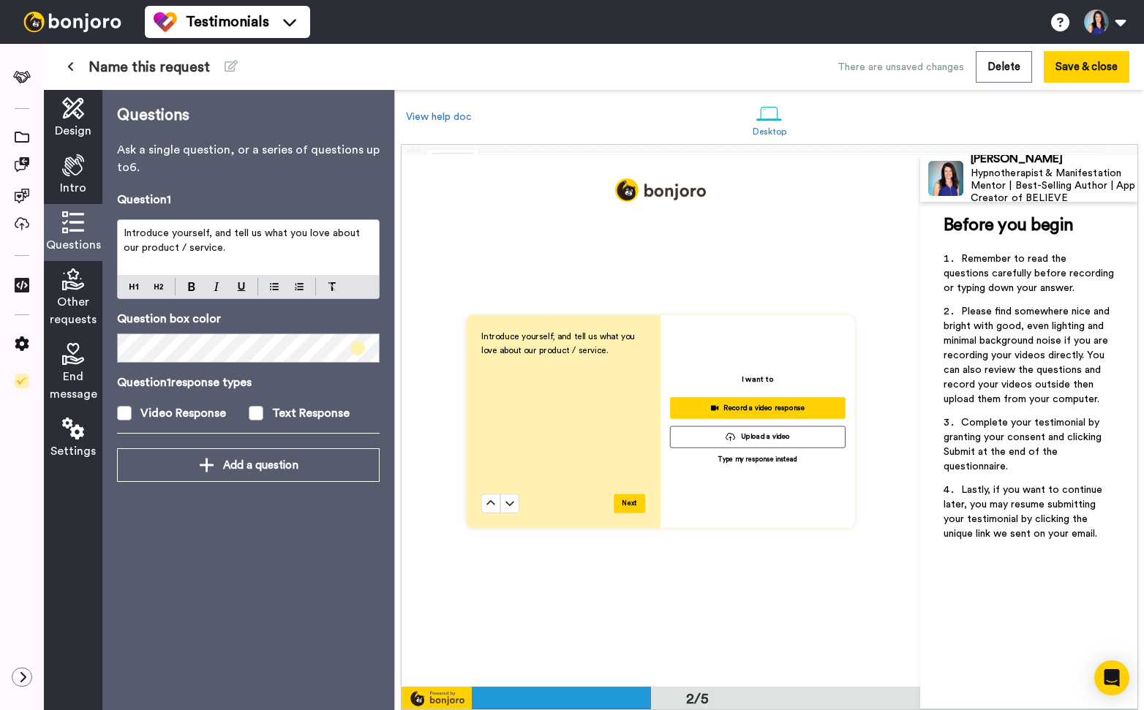
click at [80, 290] on icon at bounding box center [73, 279] width 22 height 22
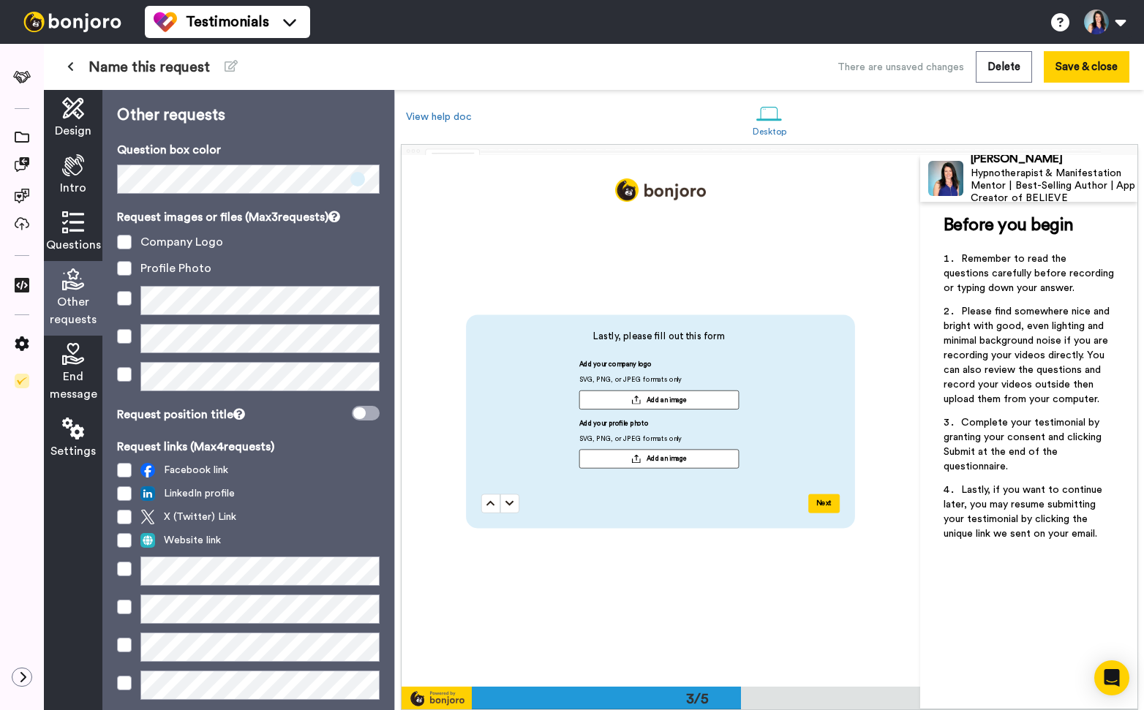
click at [80, 366] on div "End message" at bounding box center [73, 373] width 59 height 75
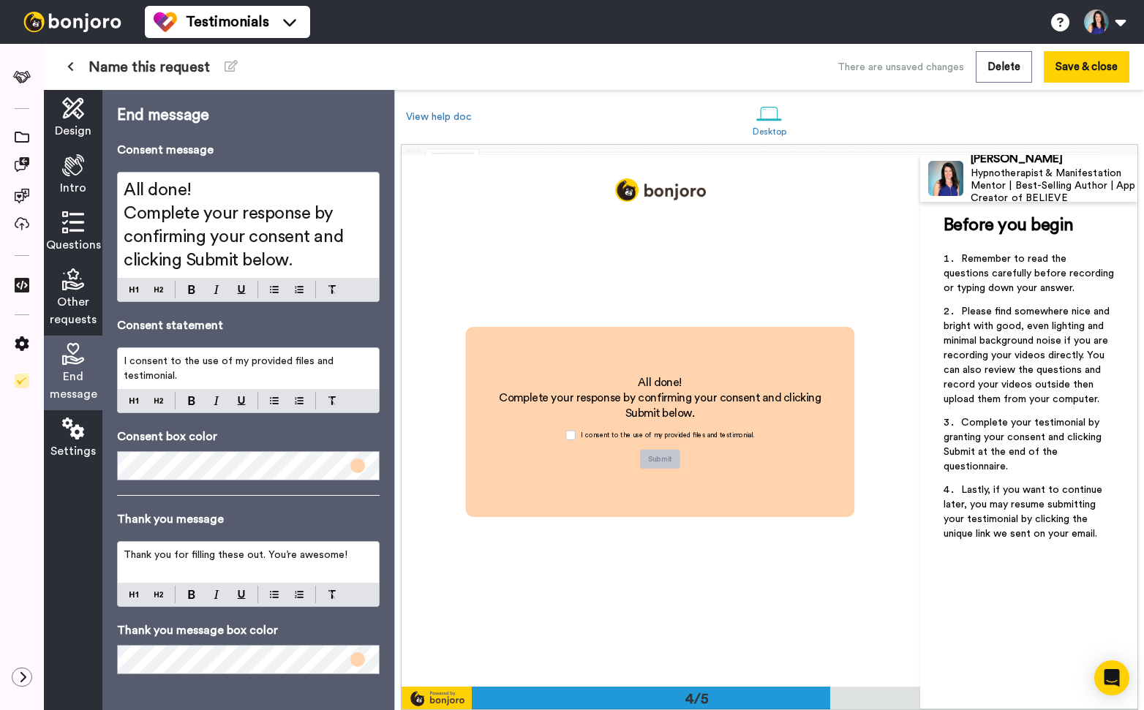
click at [71, 443] on span "Settings" at bounding box center [72, 452] width 45 height 18
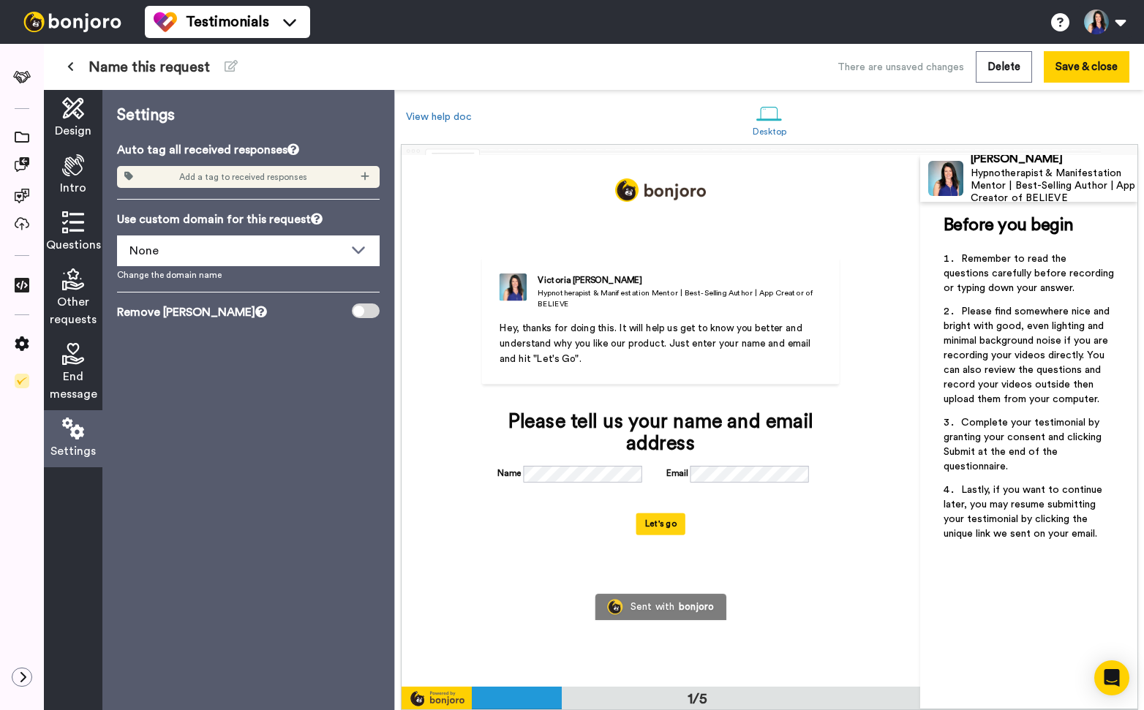
scroll to position [0, 0]
